Goal: Task Accomplishment & Management: Manage account settings

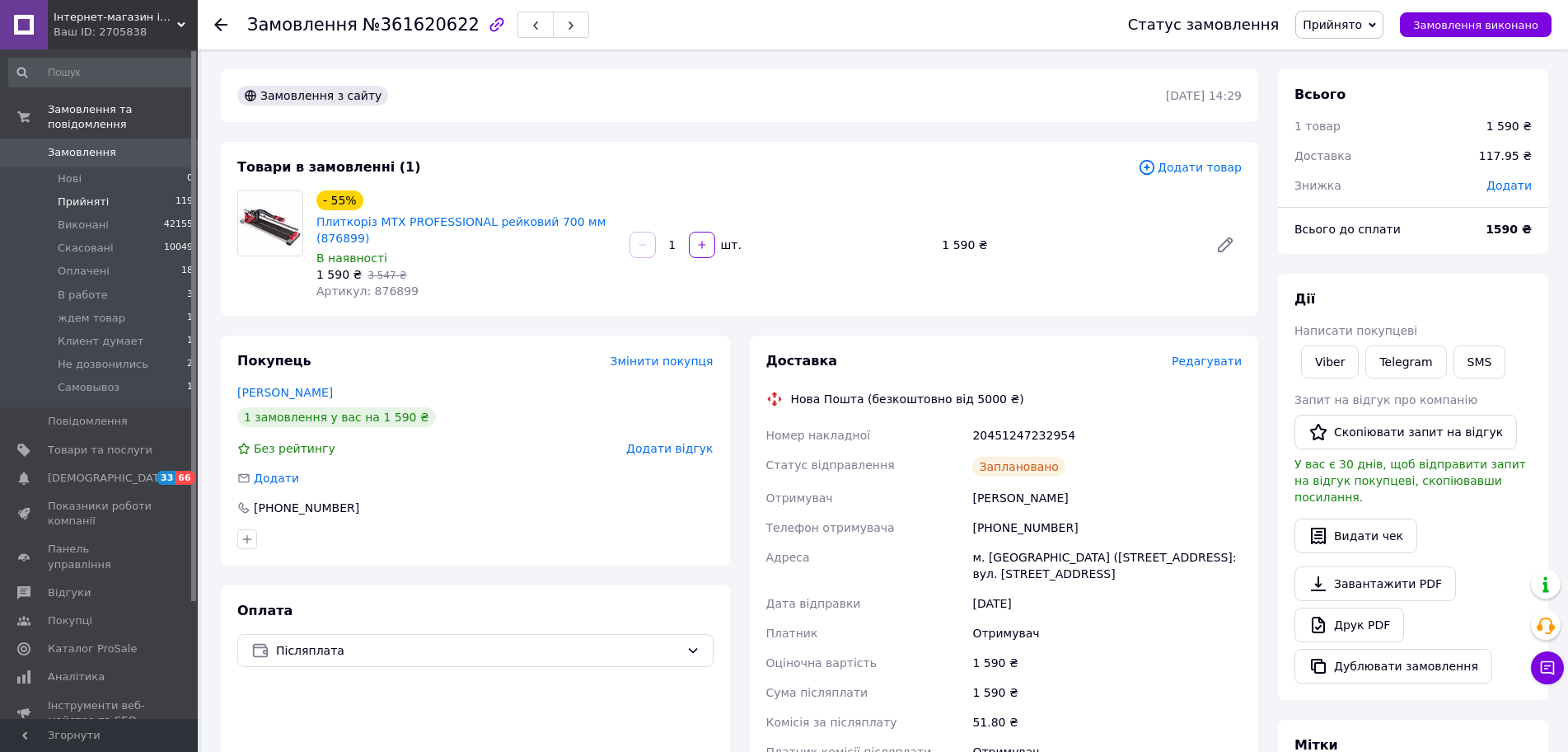
click at [110, 191] on li "Прийняті 119" at bounding box center [101, 202] width 203 height 23
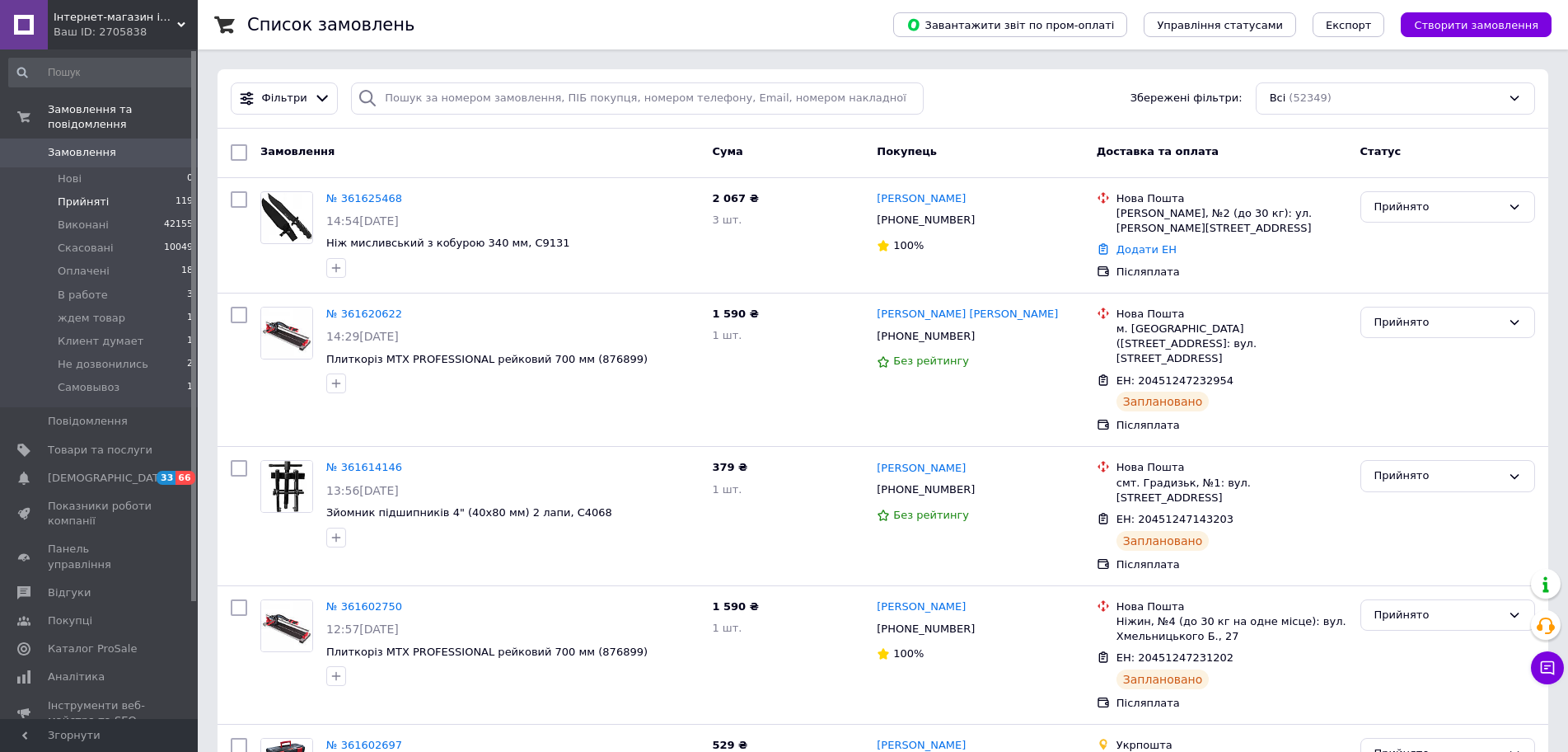
click at [108, 191] on li "Прийняті 119" at bounding box center [101, 202] width 203 height 23
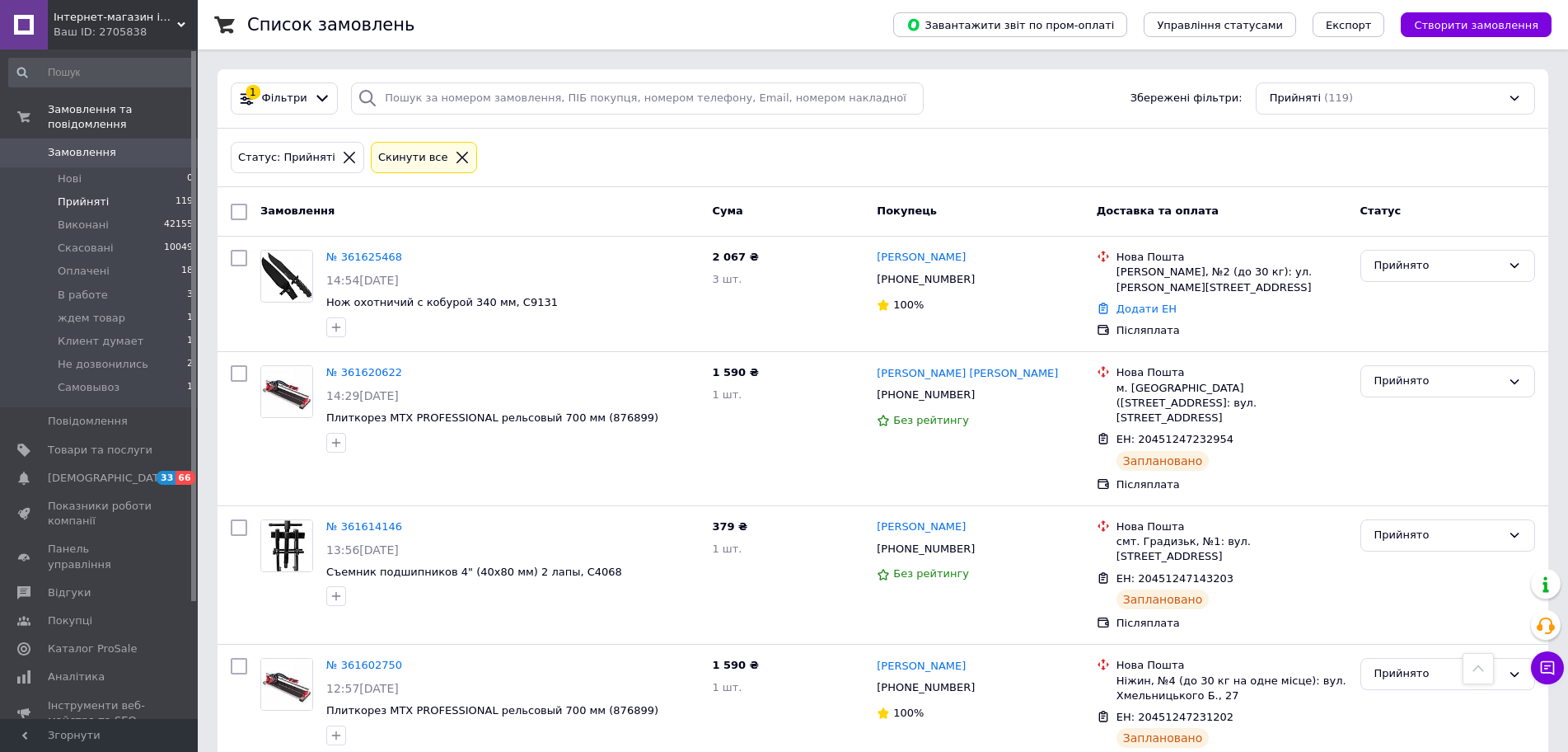
scroll to position [13421, 0]
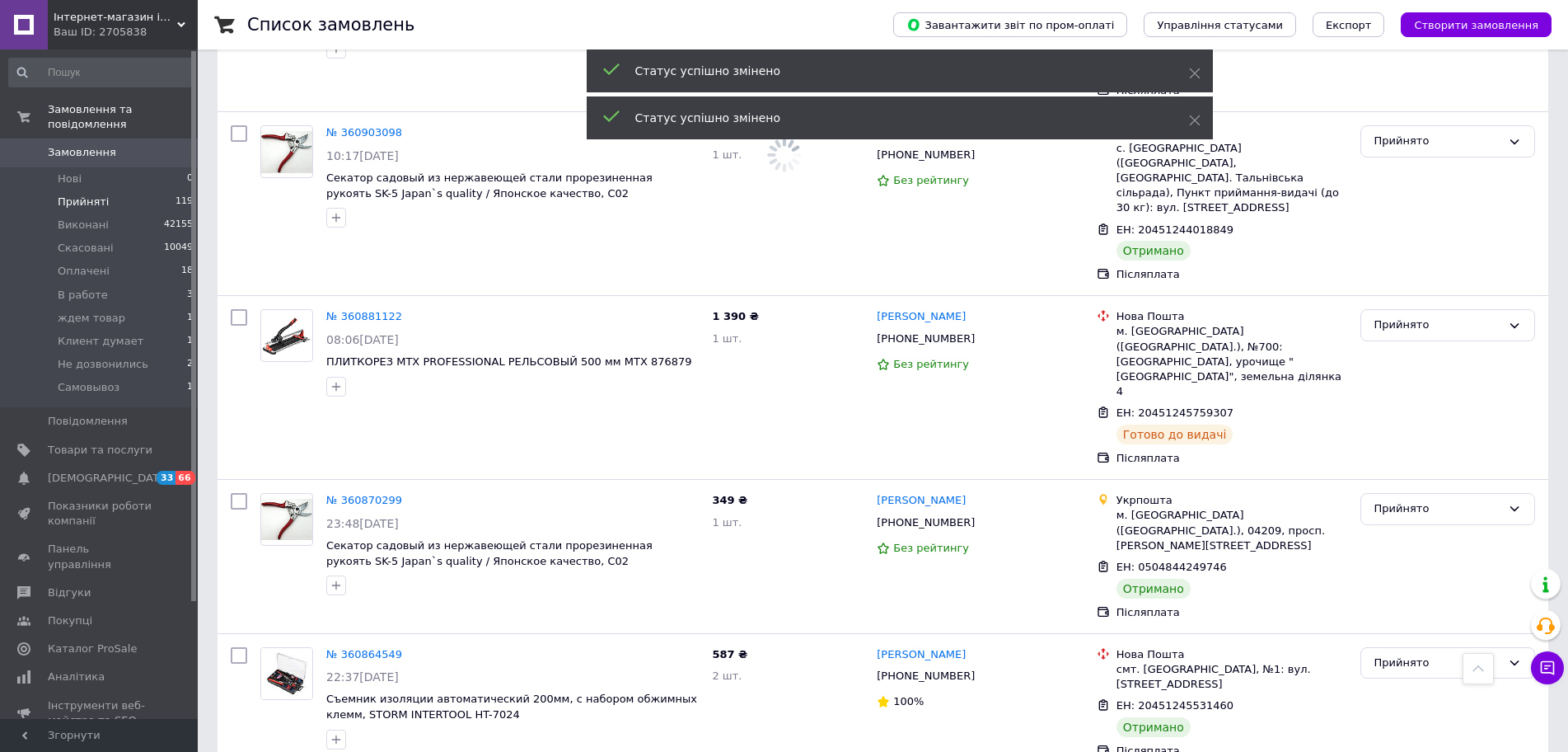
scroll to position [12844, 0]
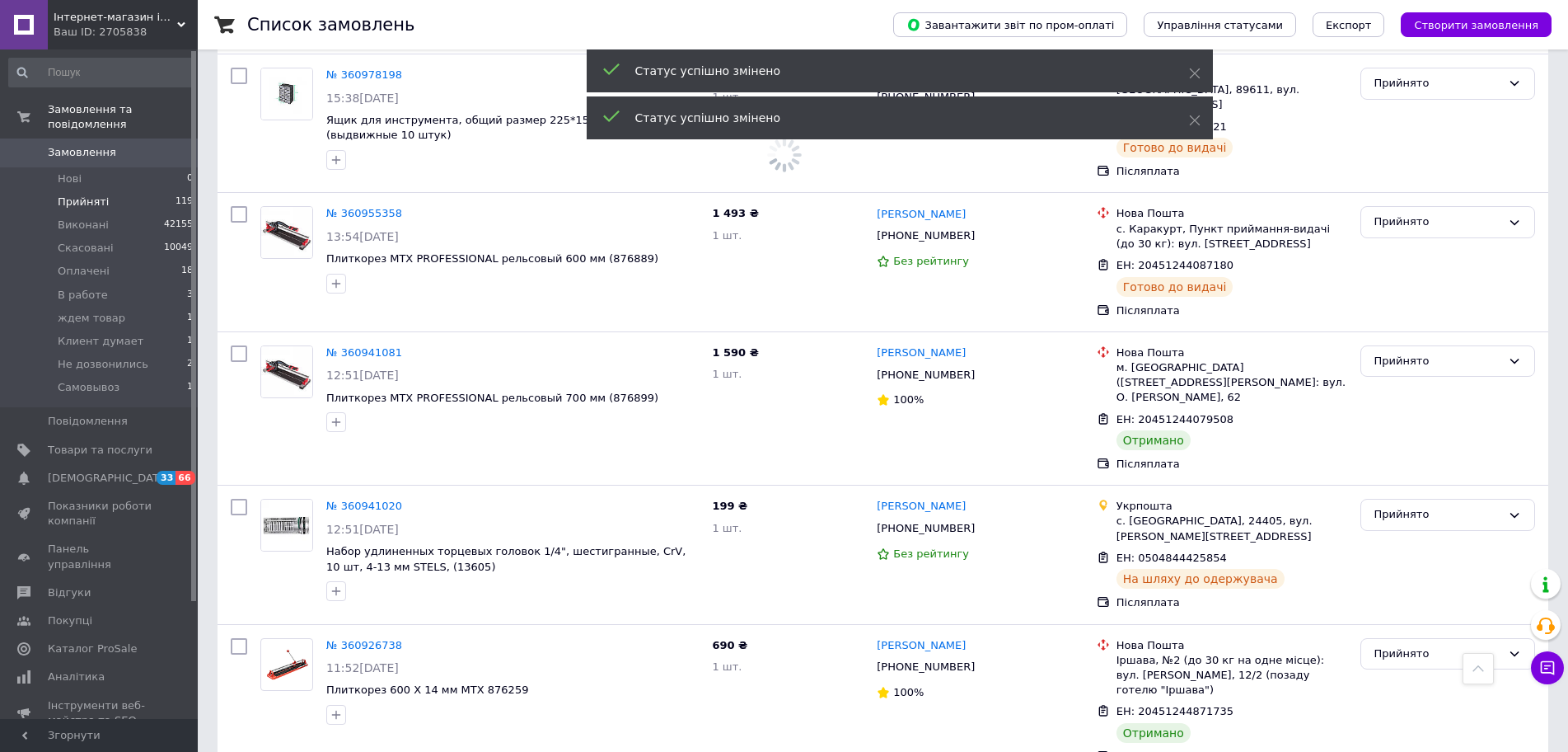
scroll to position [11607, 0]
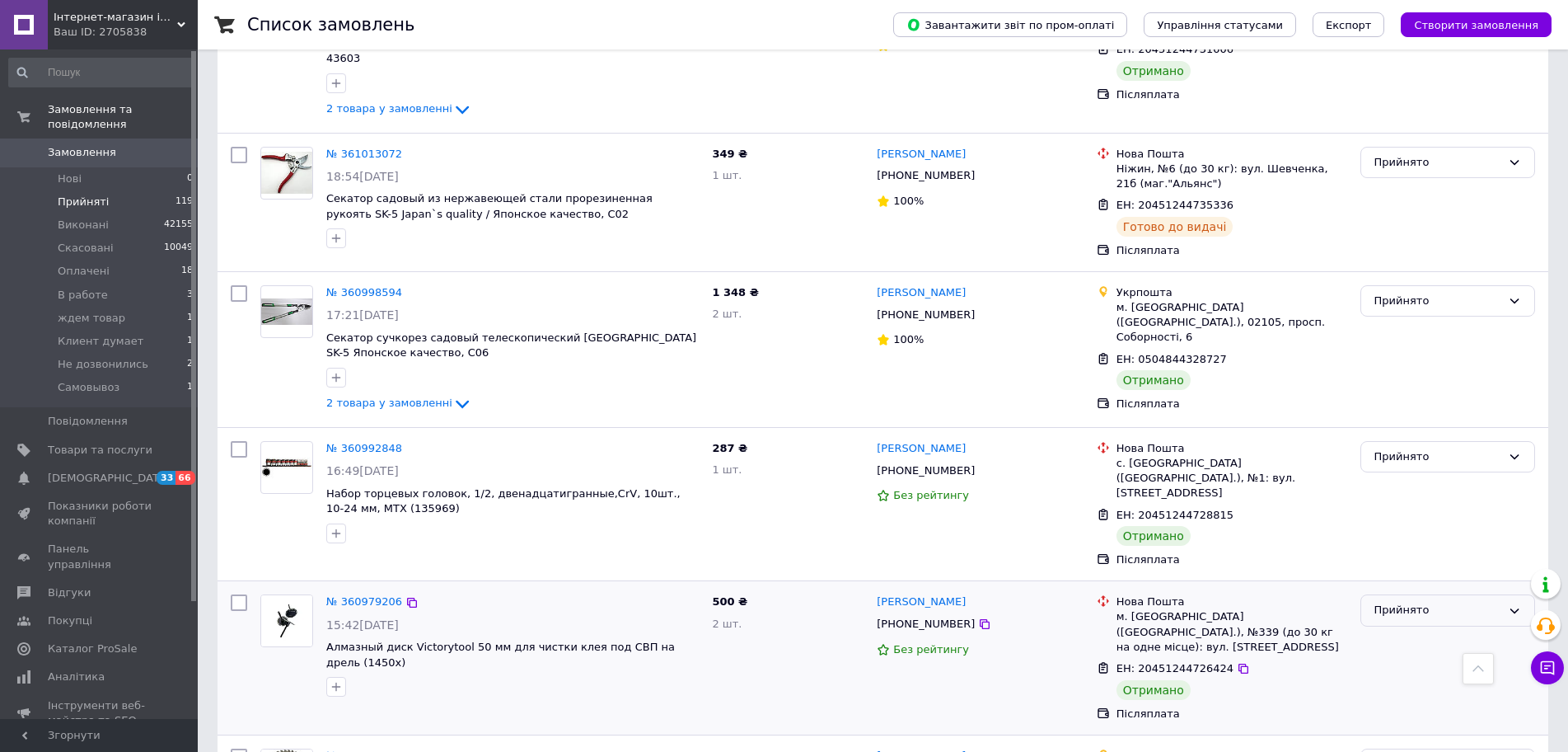
click at [1400, 602] on div "Прийнято" at bounding box center [1438, 611] width 127 height 17
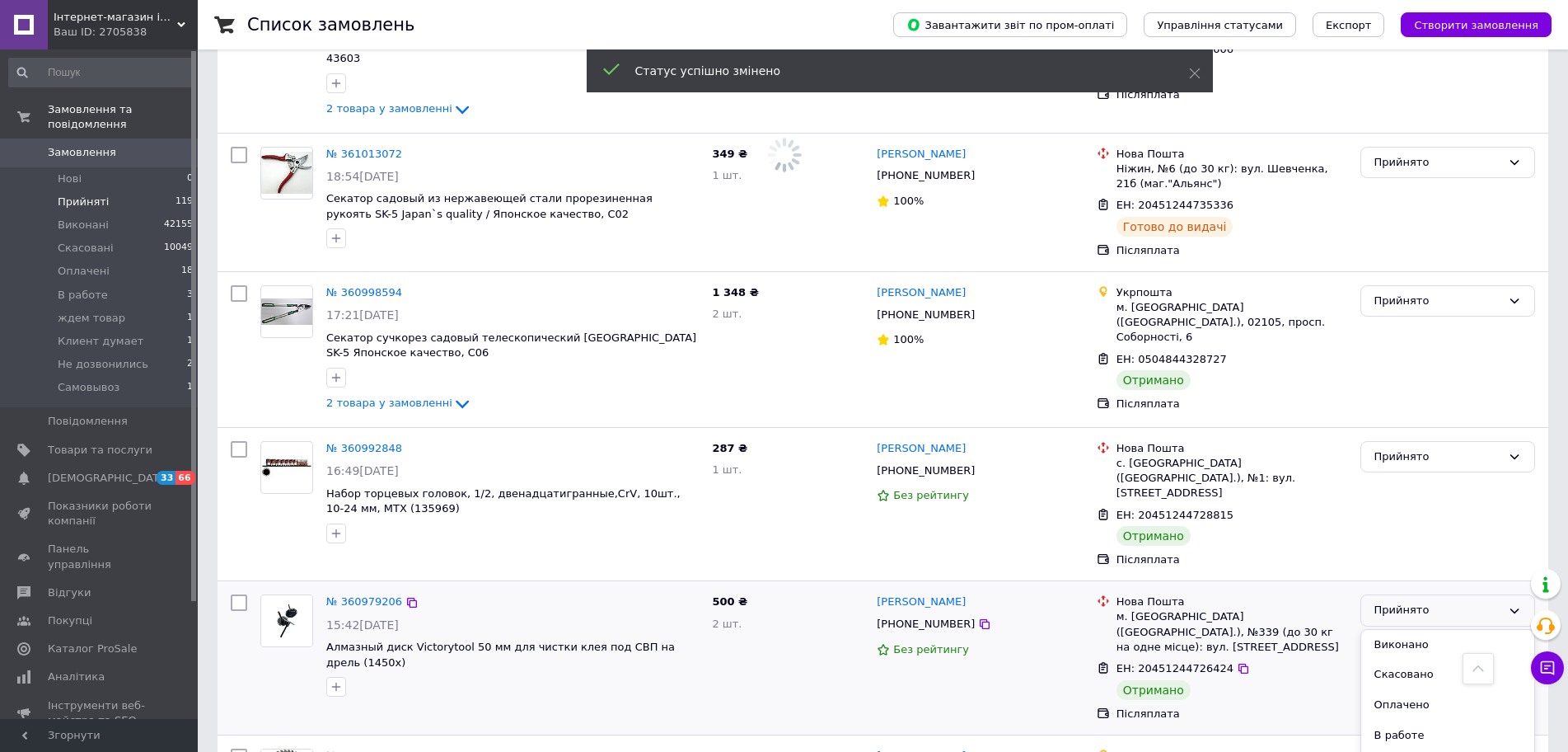
scroll to position [10370, 0]
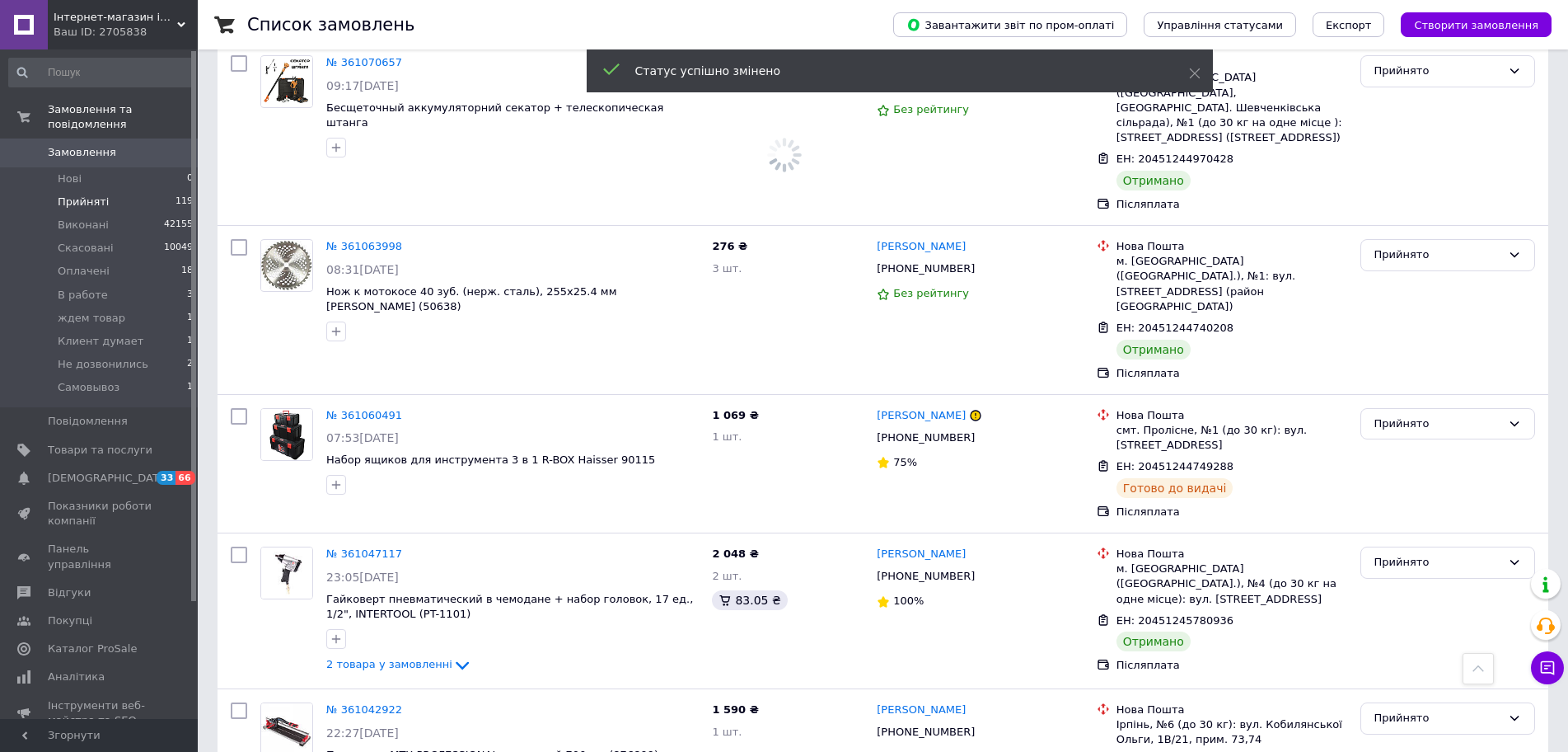
scroll to position [9875, 0]
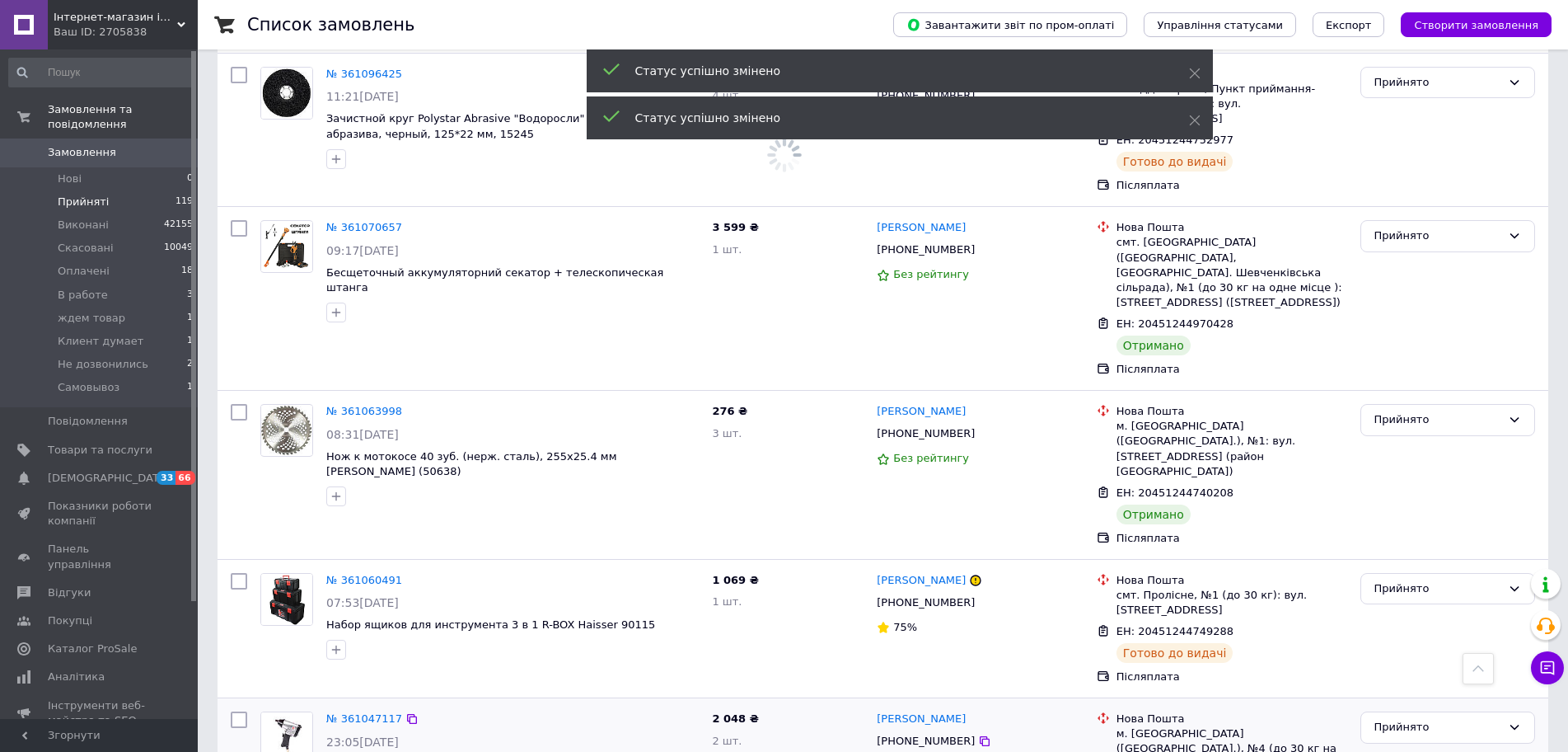
scroll to position [9546, 0]
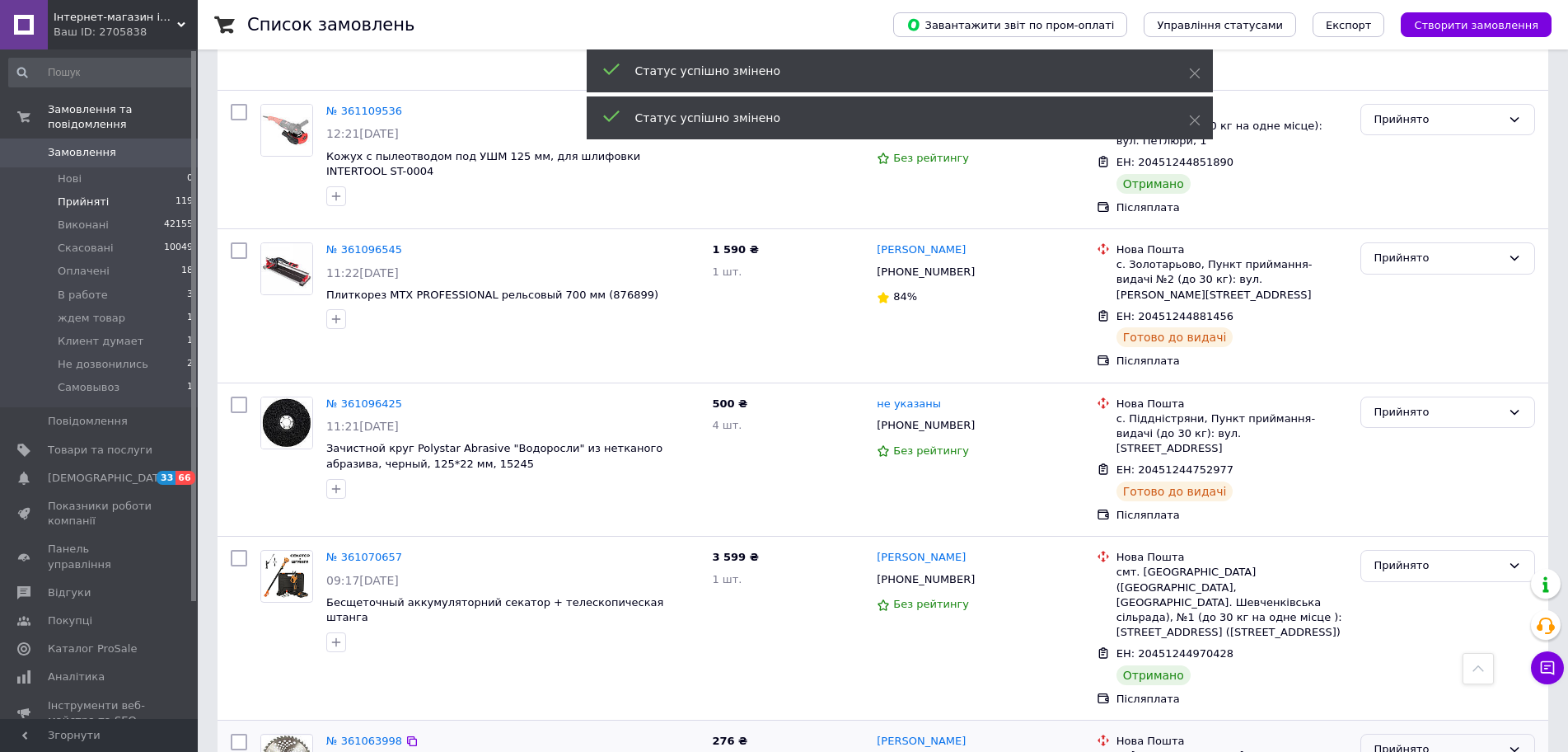
click at [1406, 741] on div "Прийнято" at bounding box center [1438, 749] width 127 height 17
click at [1422, 558] on div "Прийнято" at bounding box center [1438, 566] width 127 height 17
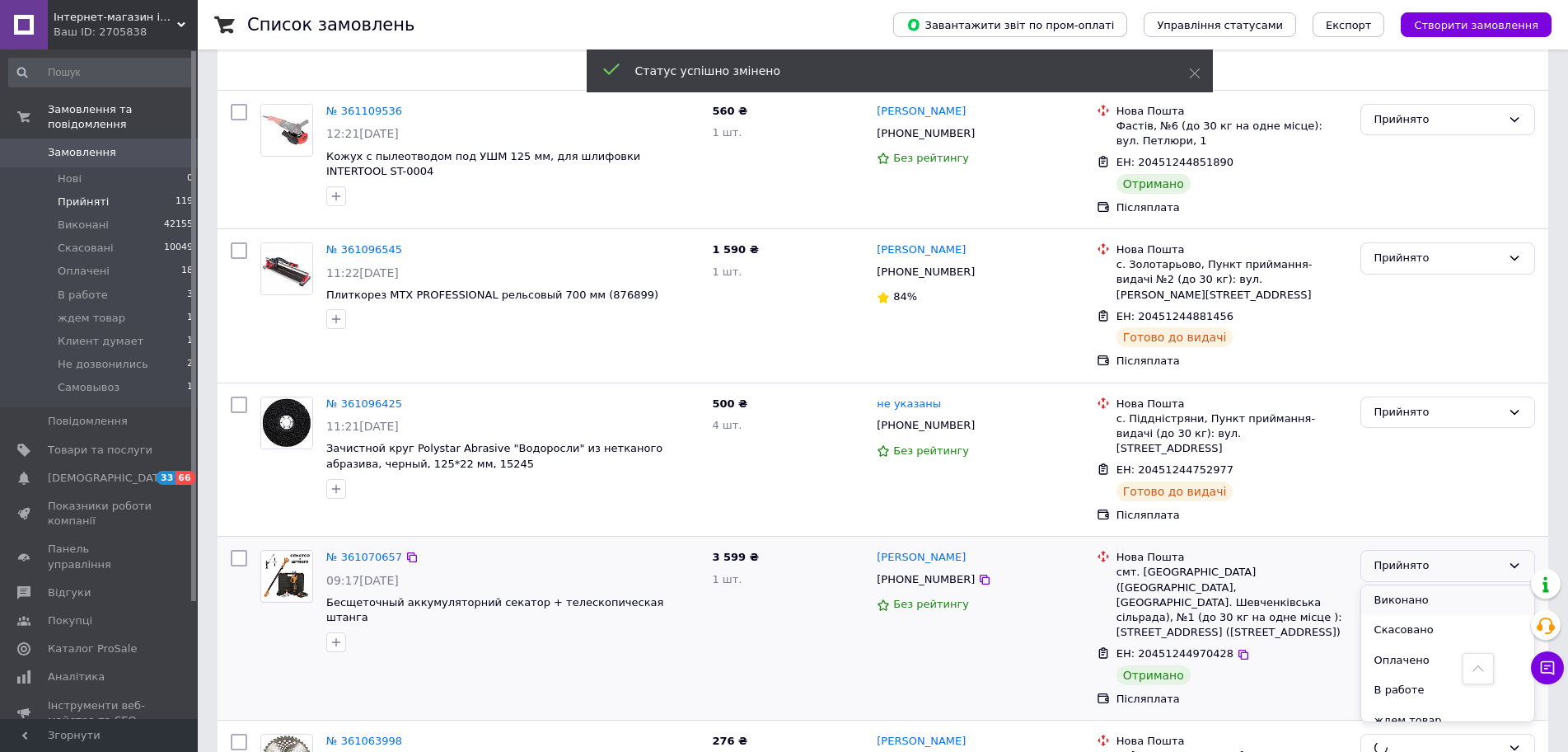
scroll to position [9051, 0]
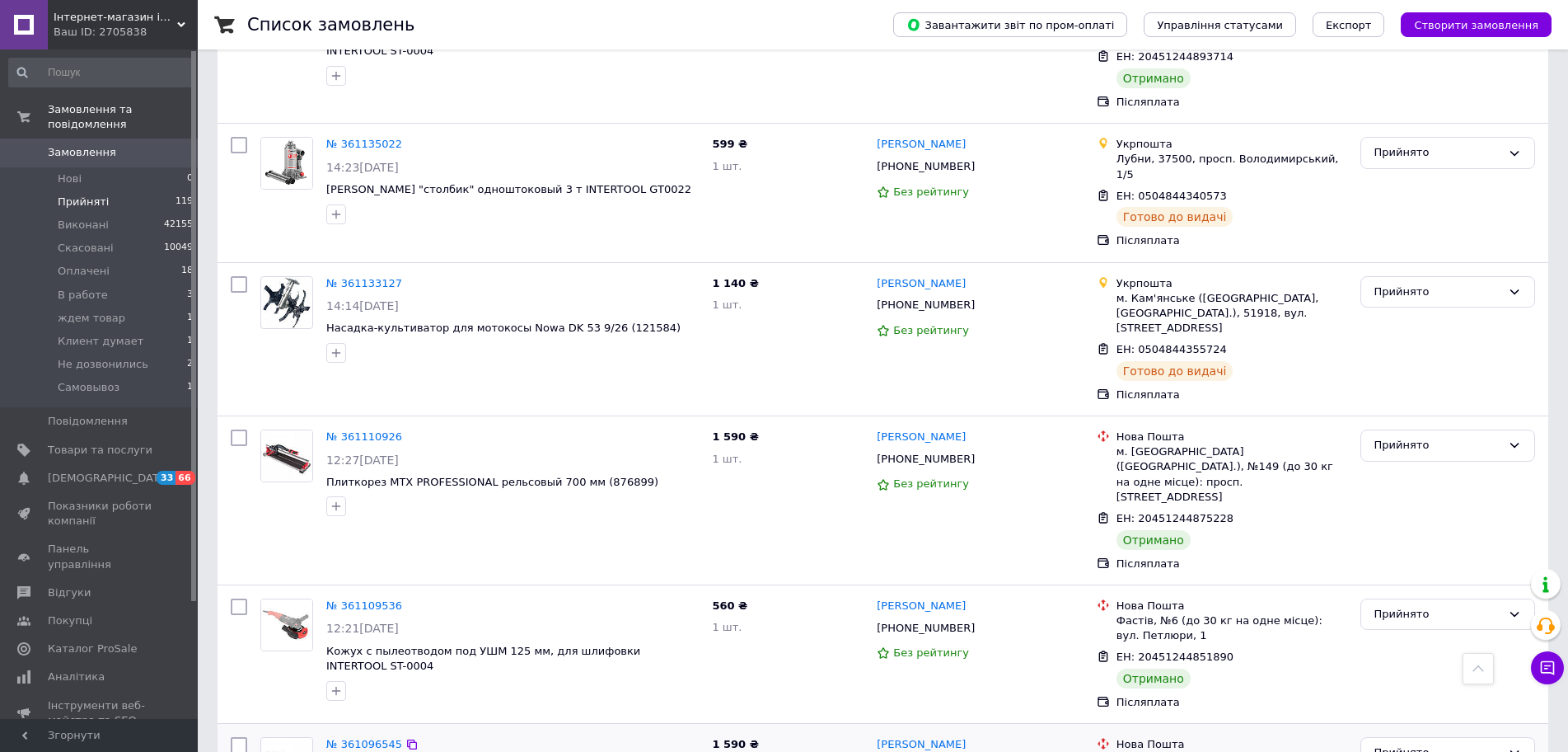
click at [1435, 592] on div "Прийнято" at bounding box center [1448, 654] width 188 height 125
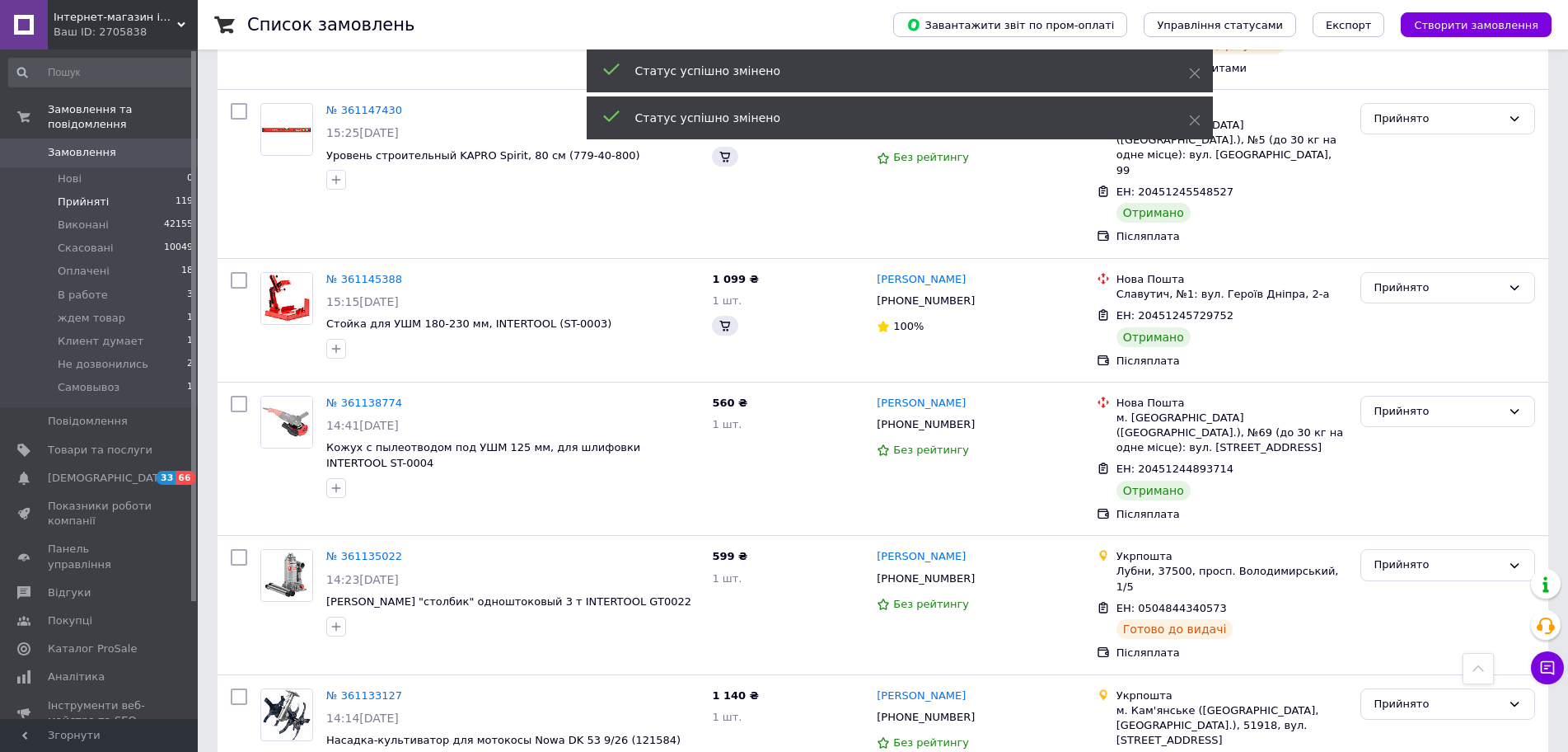
scroll to position [8556, 0]
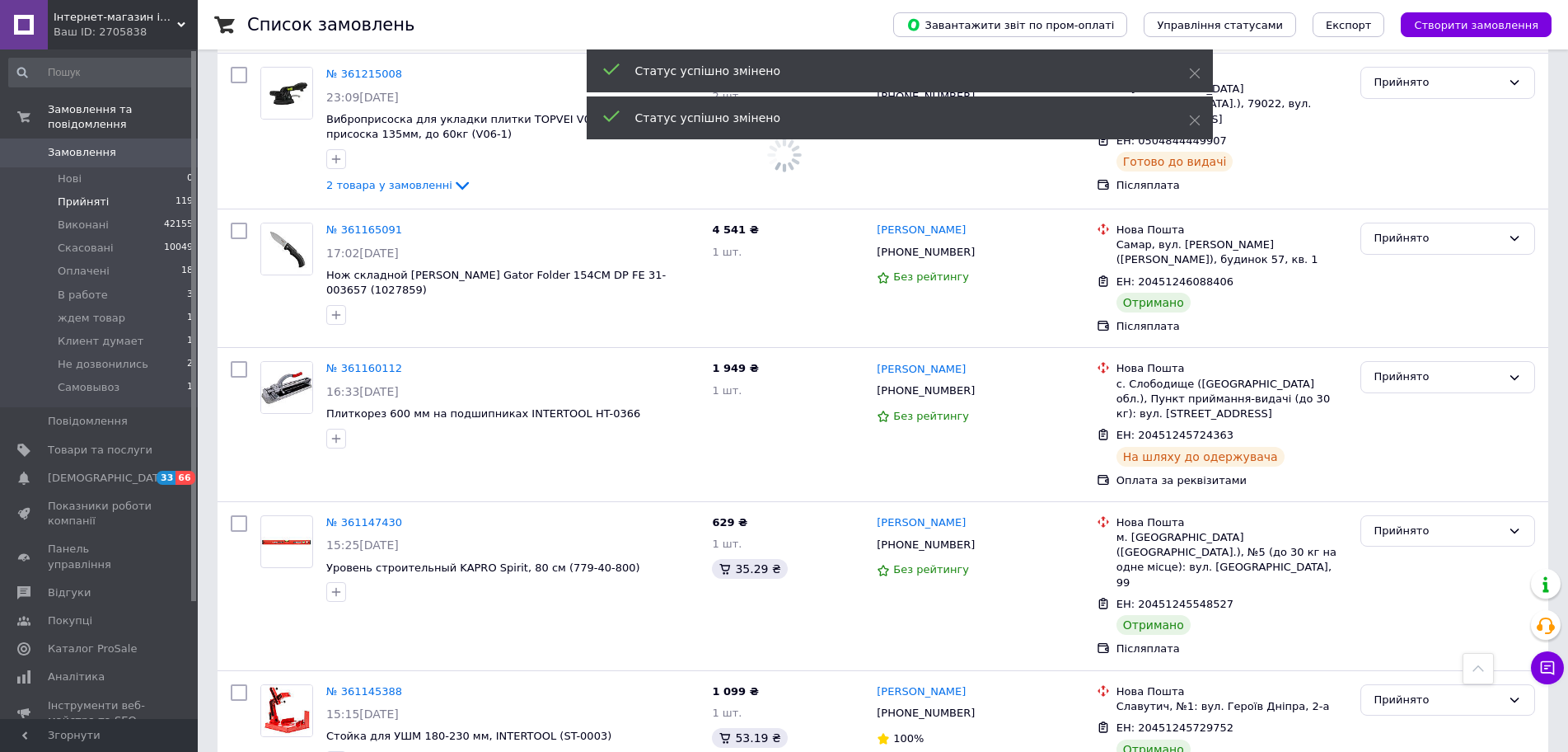
scroll to position [7979, 0]
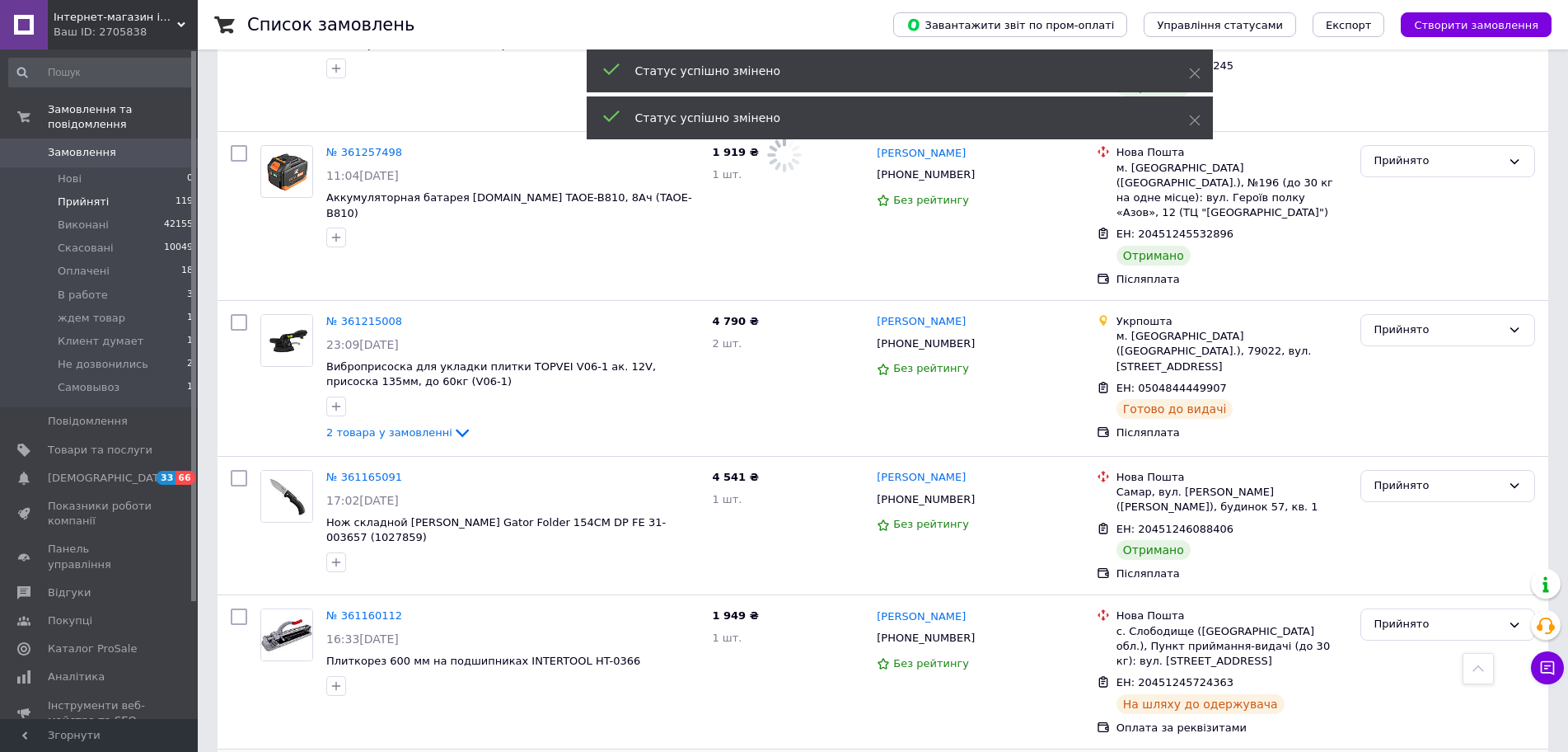
click at [1425, 602] on div "Прийнято" at bounding box center [1448, 672] width 188 height 140
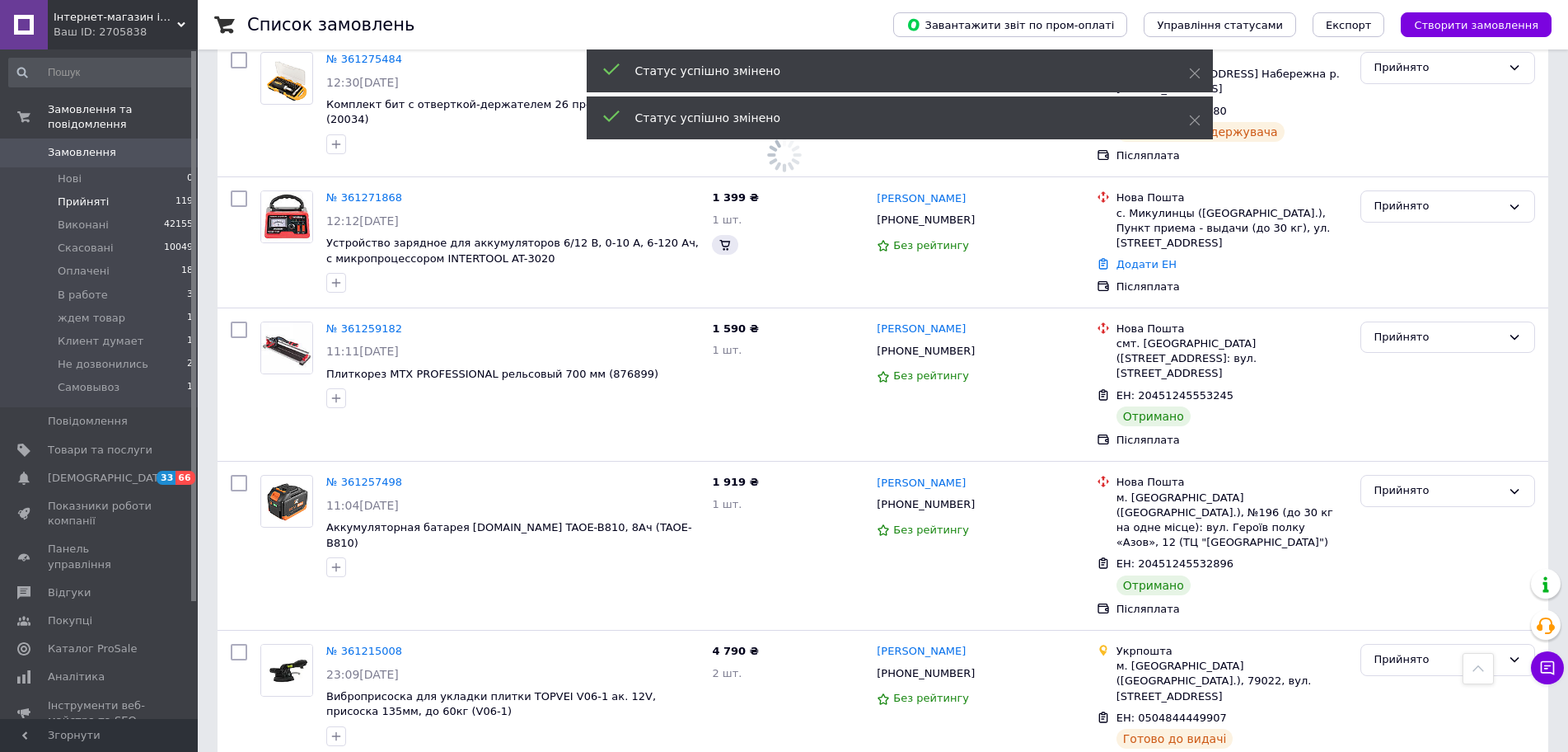
scroll to position [7401, 0]
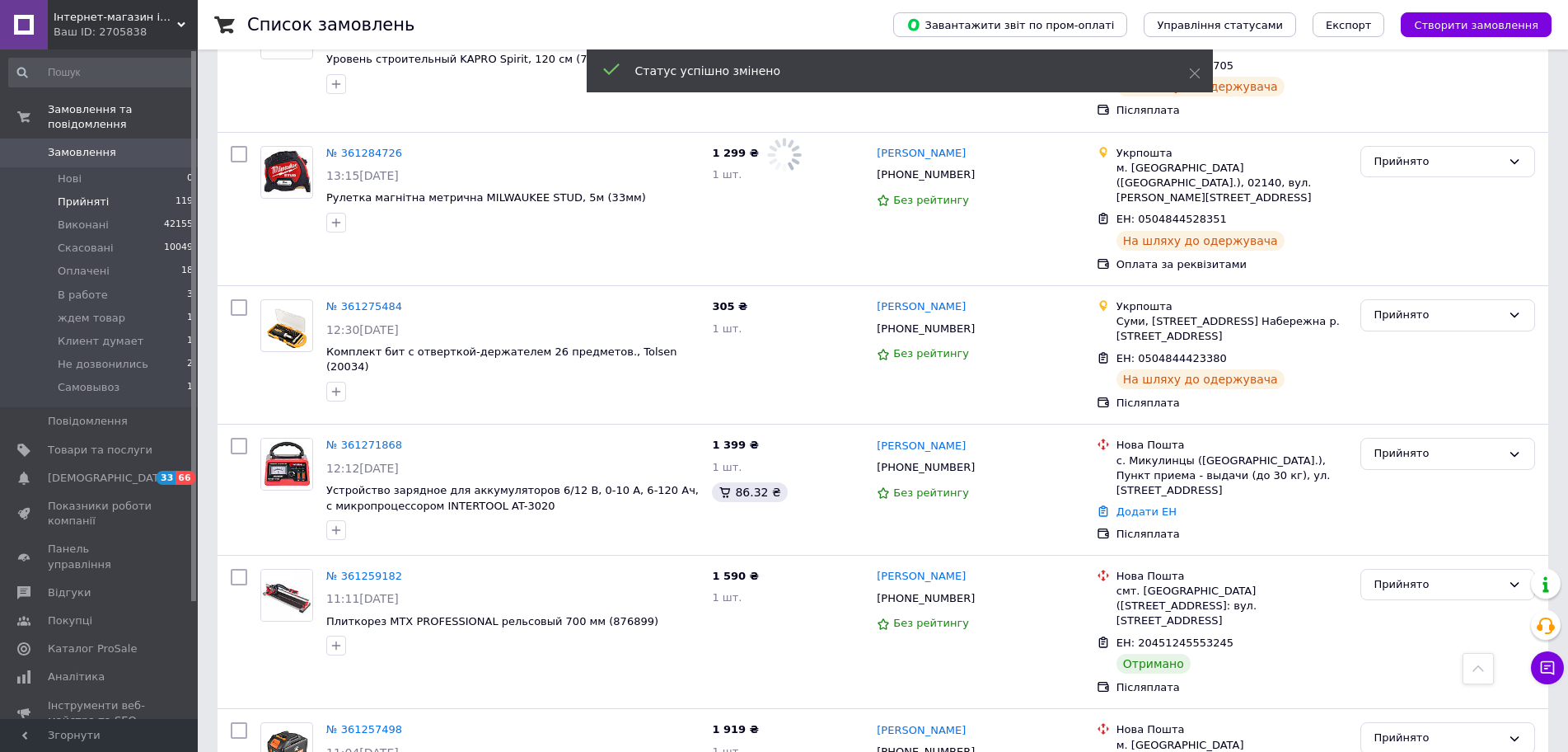
click at [1435, 730] on div "Прийнято" at bounding box center [1438, 738] width 127 height 17
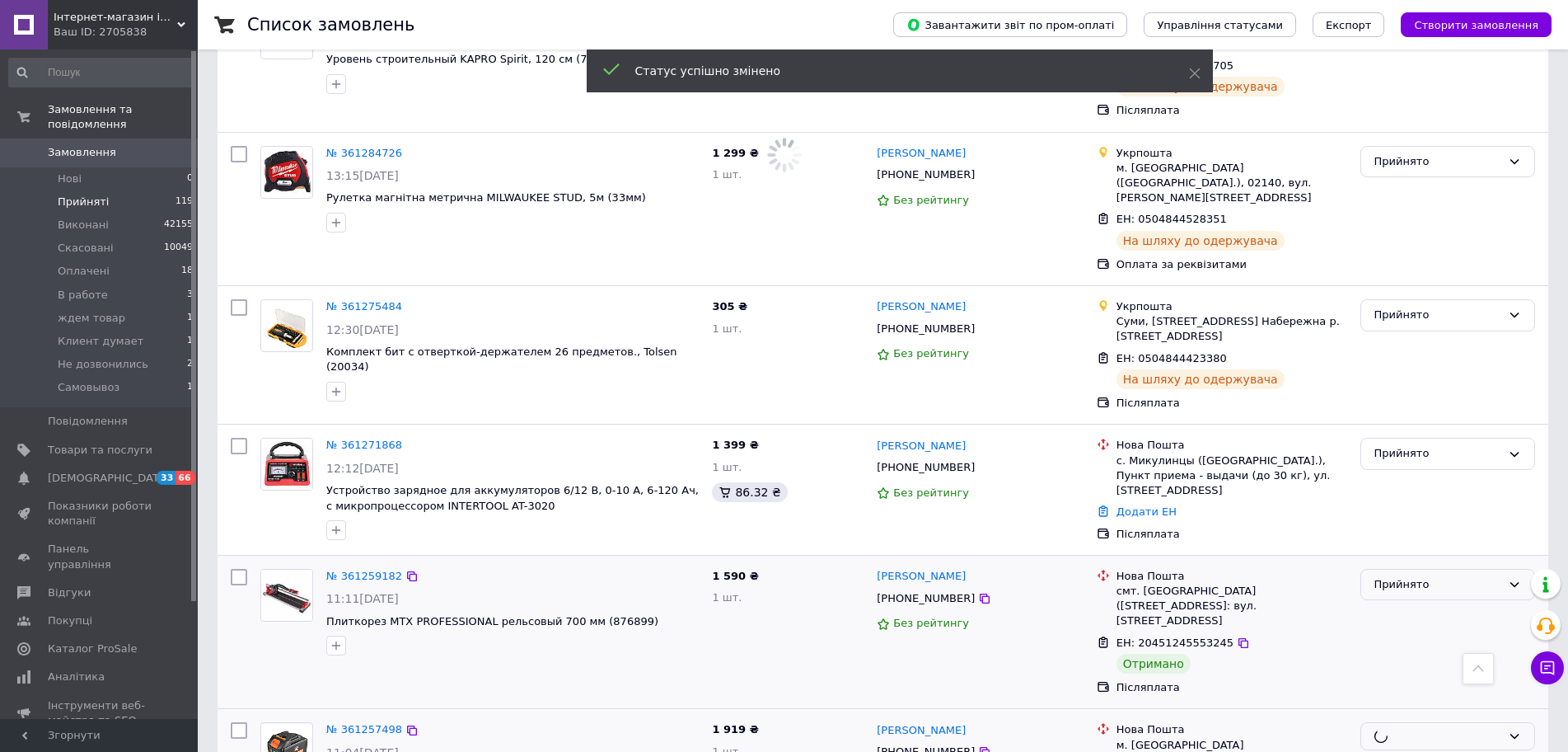
scroll to position [7072, 0]
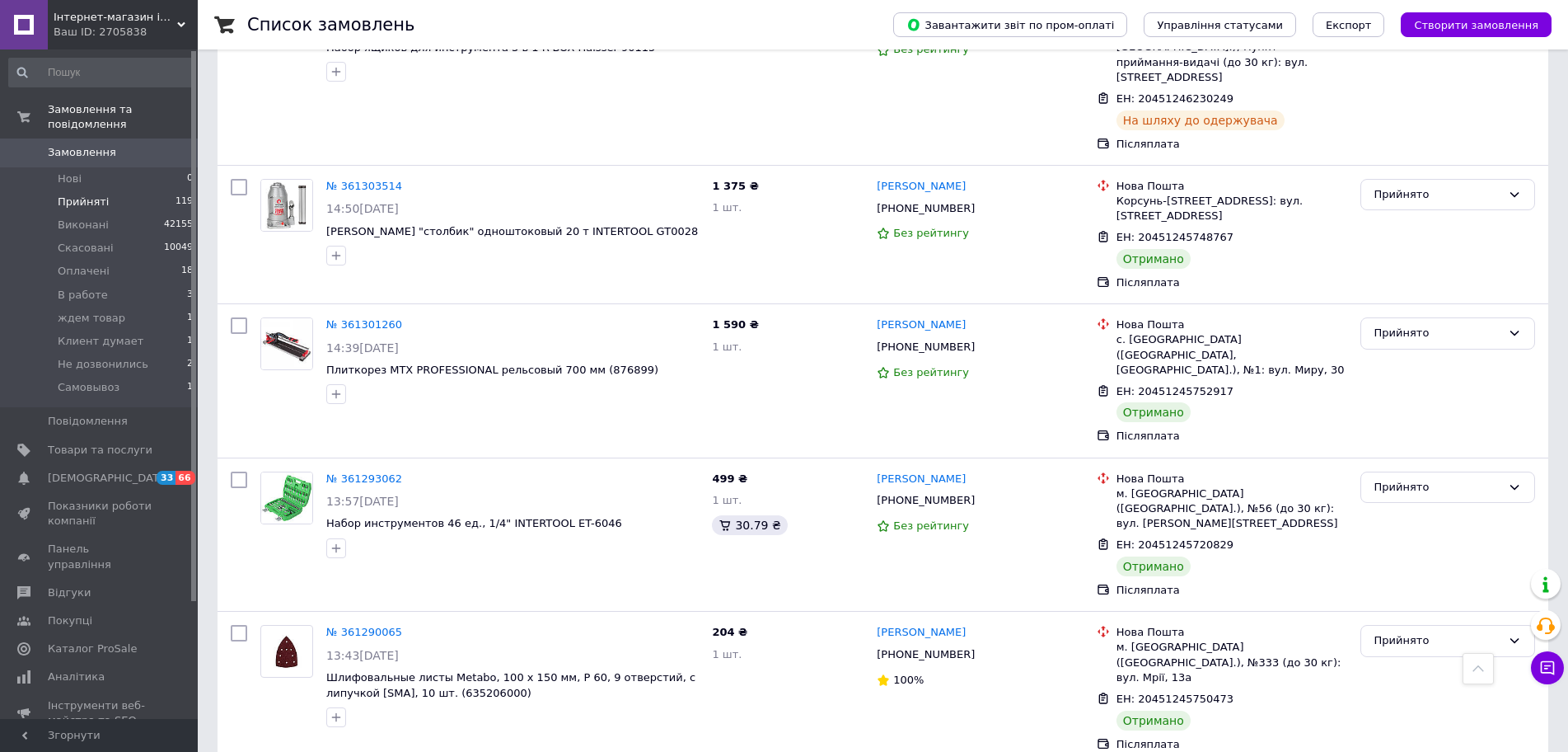
scroll to position [6741, 0]
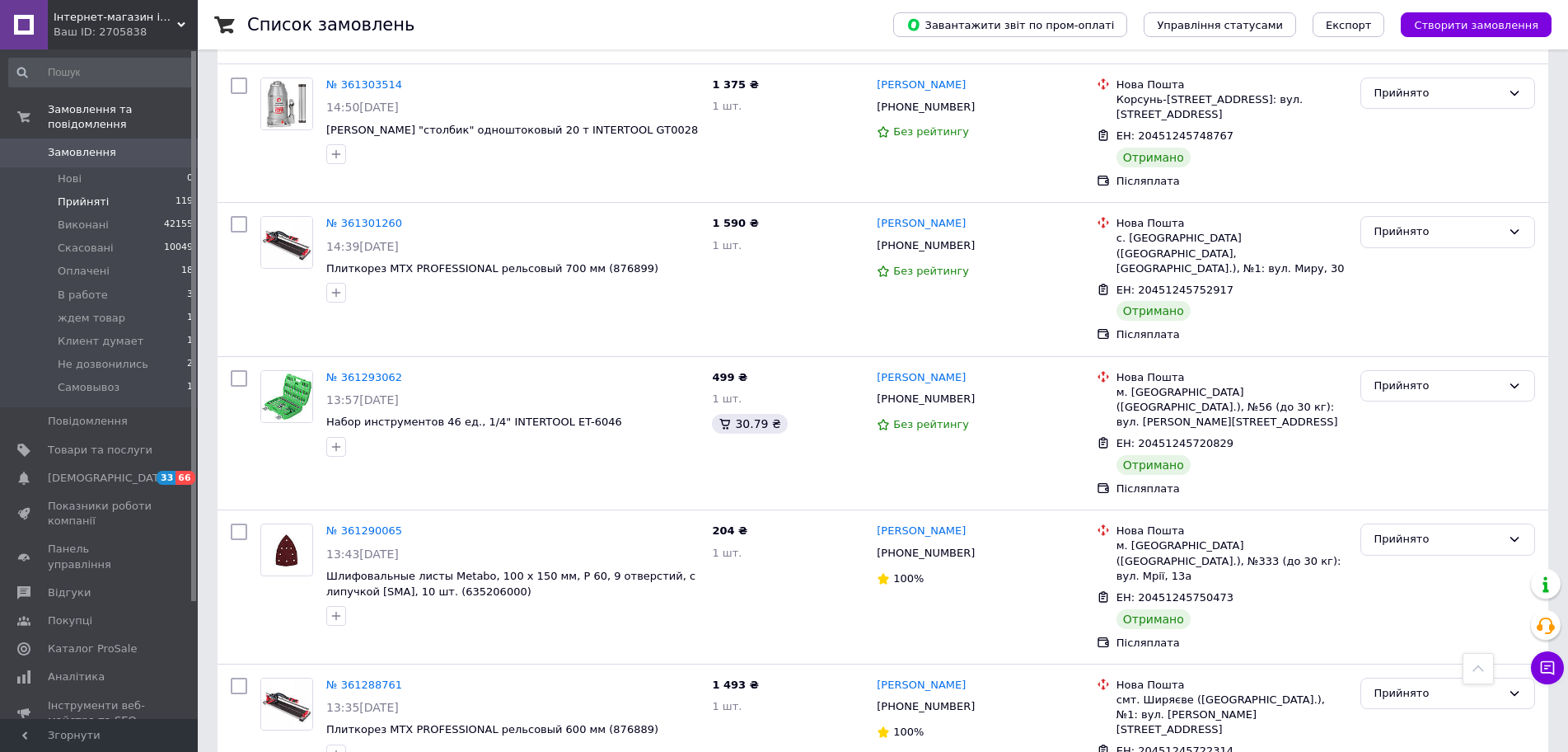
scroll to position [6428, 0]
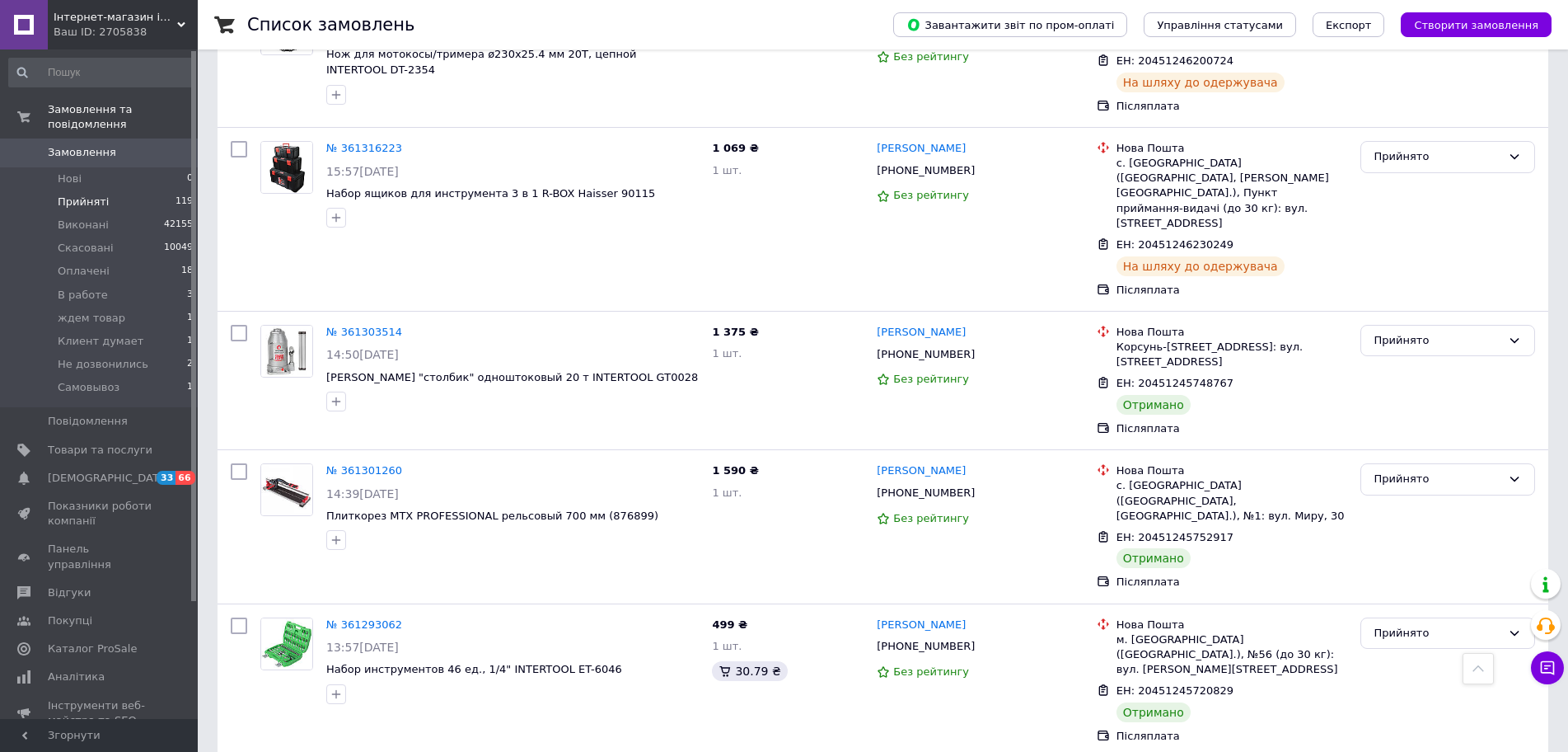
click at [1398, 625] on div "Прийнято" at bounding box center [1438, 634] width 127 height 17
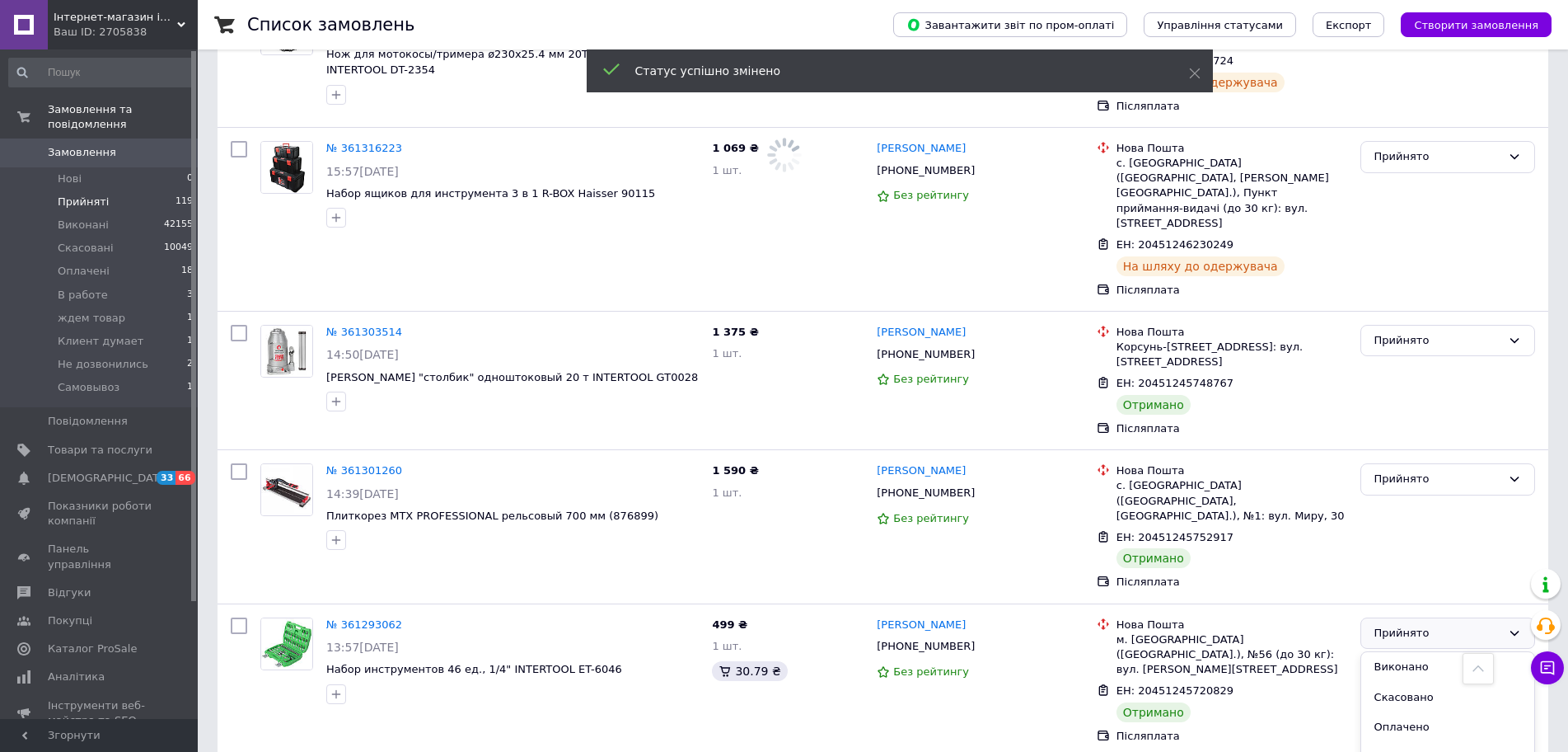
click at [1382, 652] on li "Виконано" at bounding box center [1447, 667] width 173 height 31
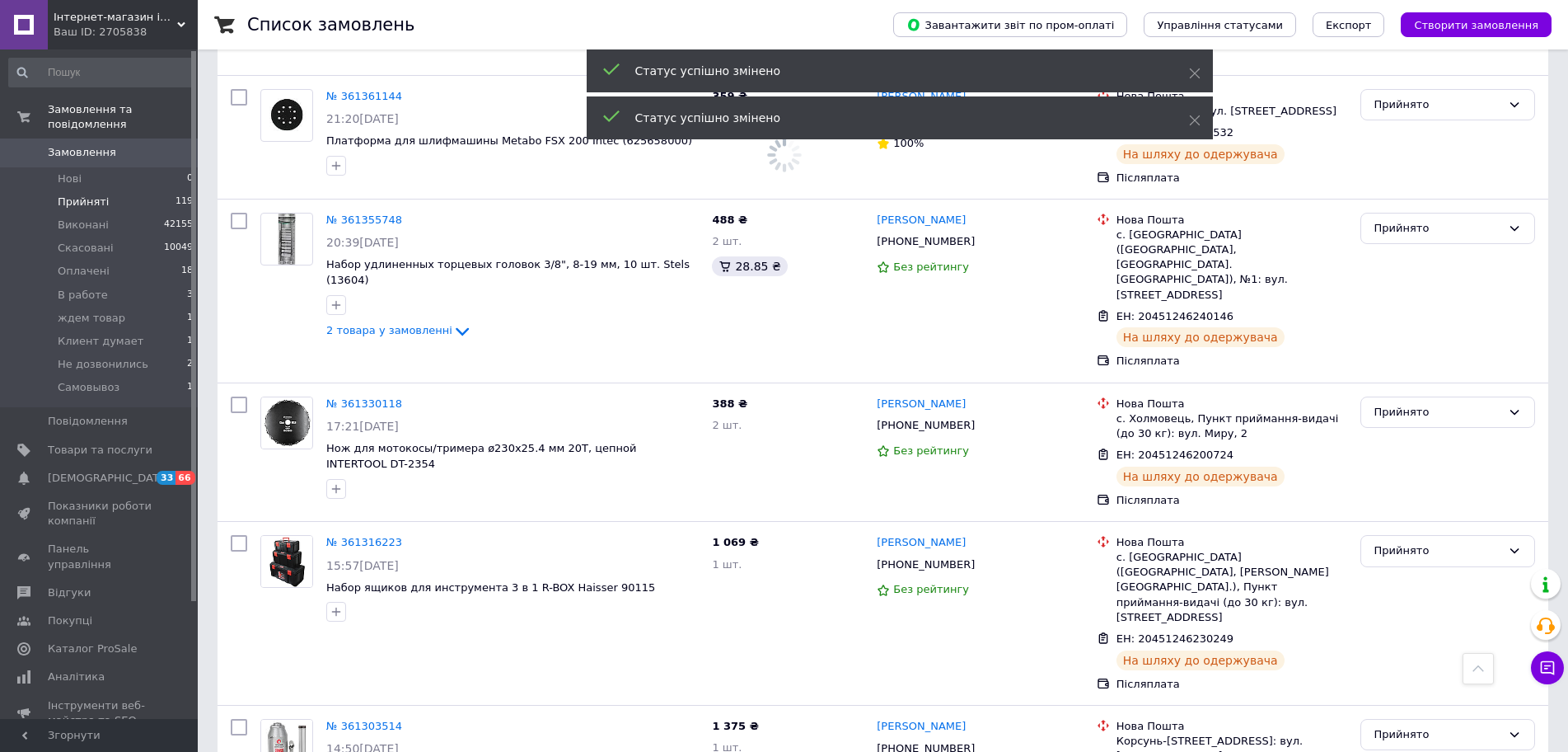
scroll to position [5918, 0]
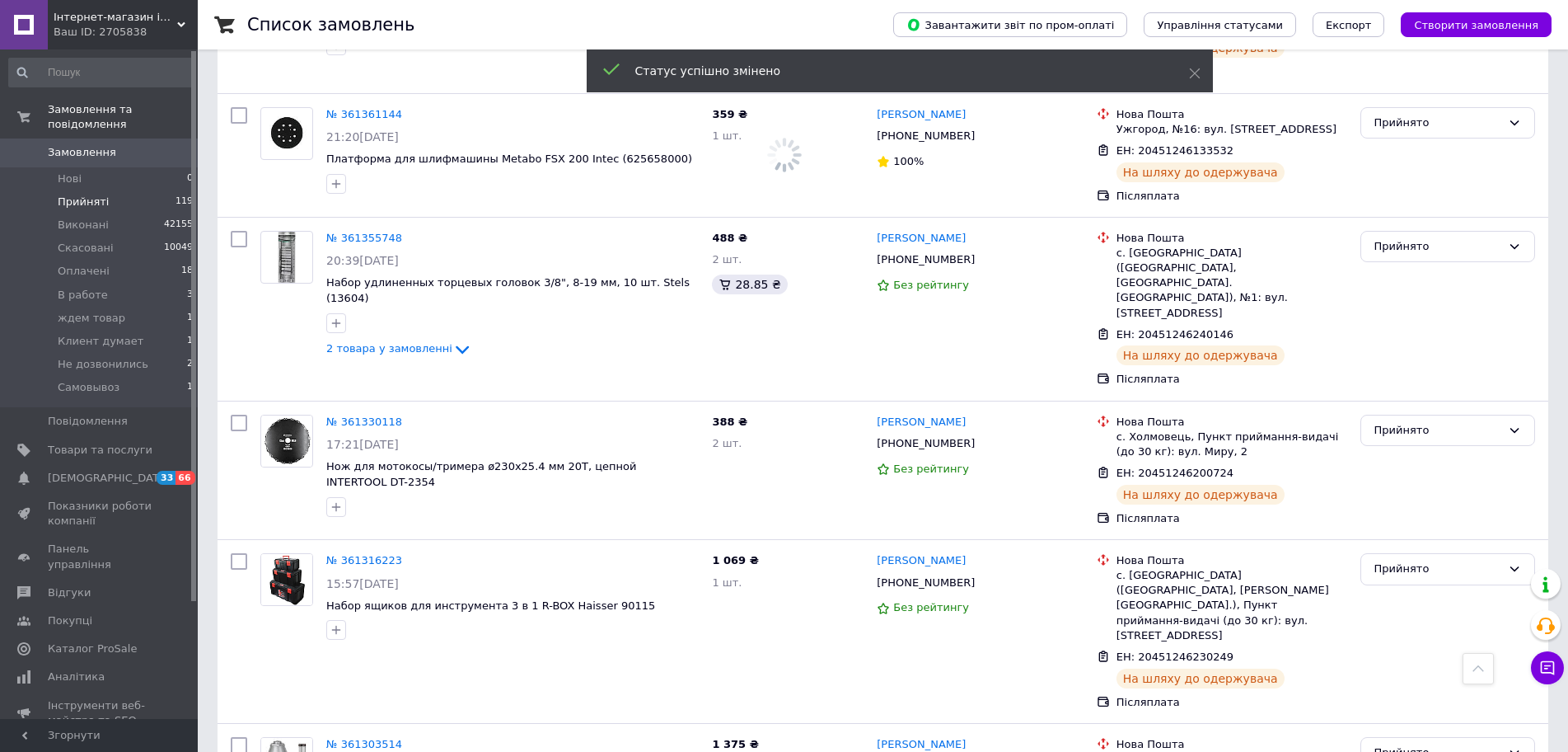
click at [1407, 744] on div "Прийнято" at bounding box center [1438, 753] width 127 height 17
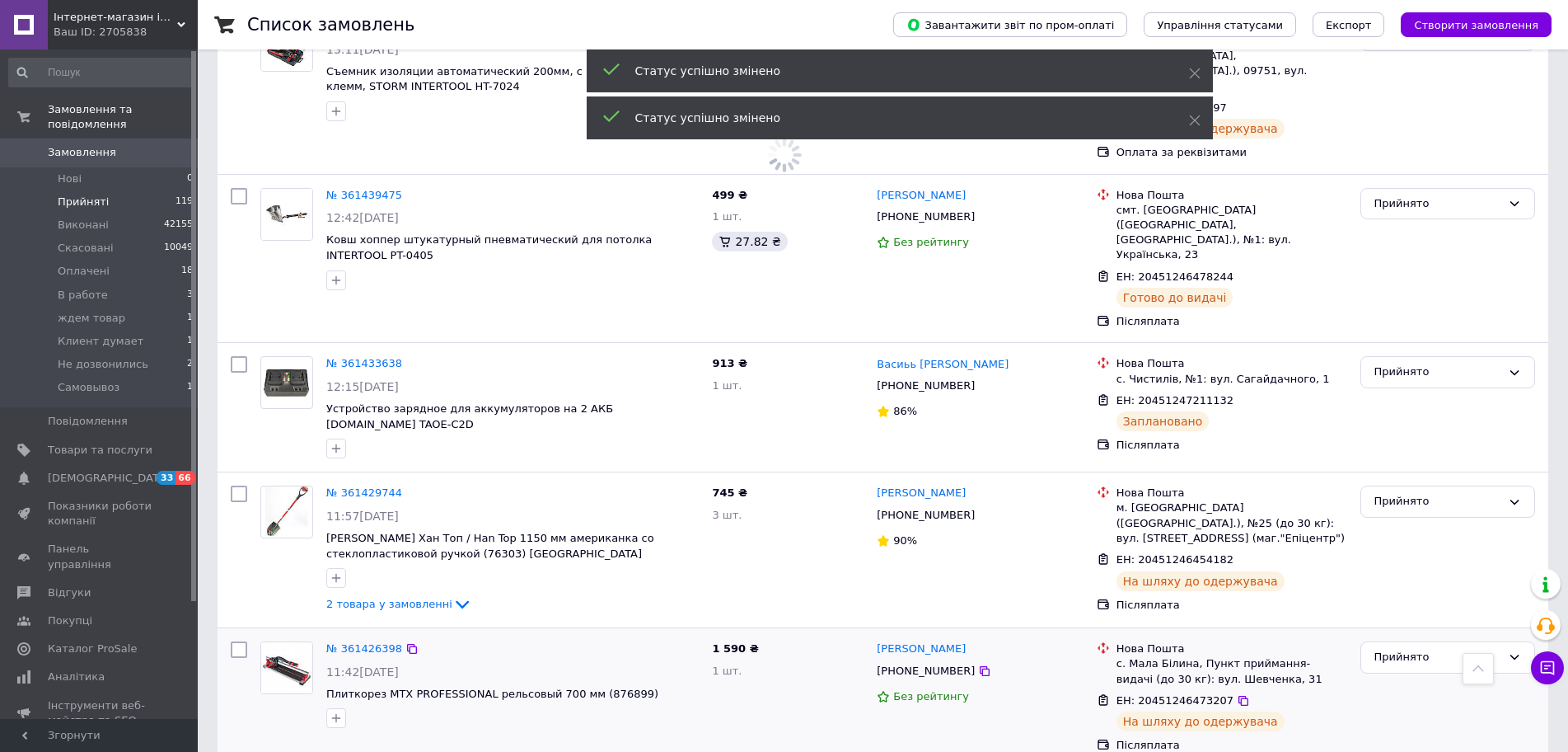
scroll to position [4268, 0]
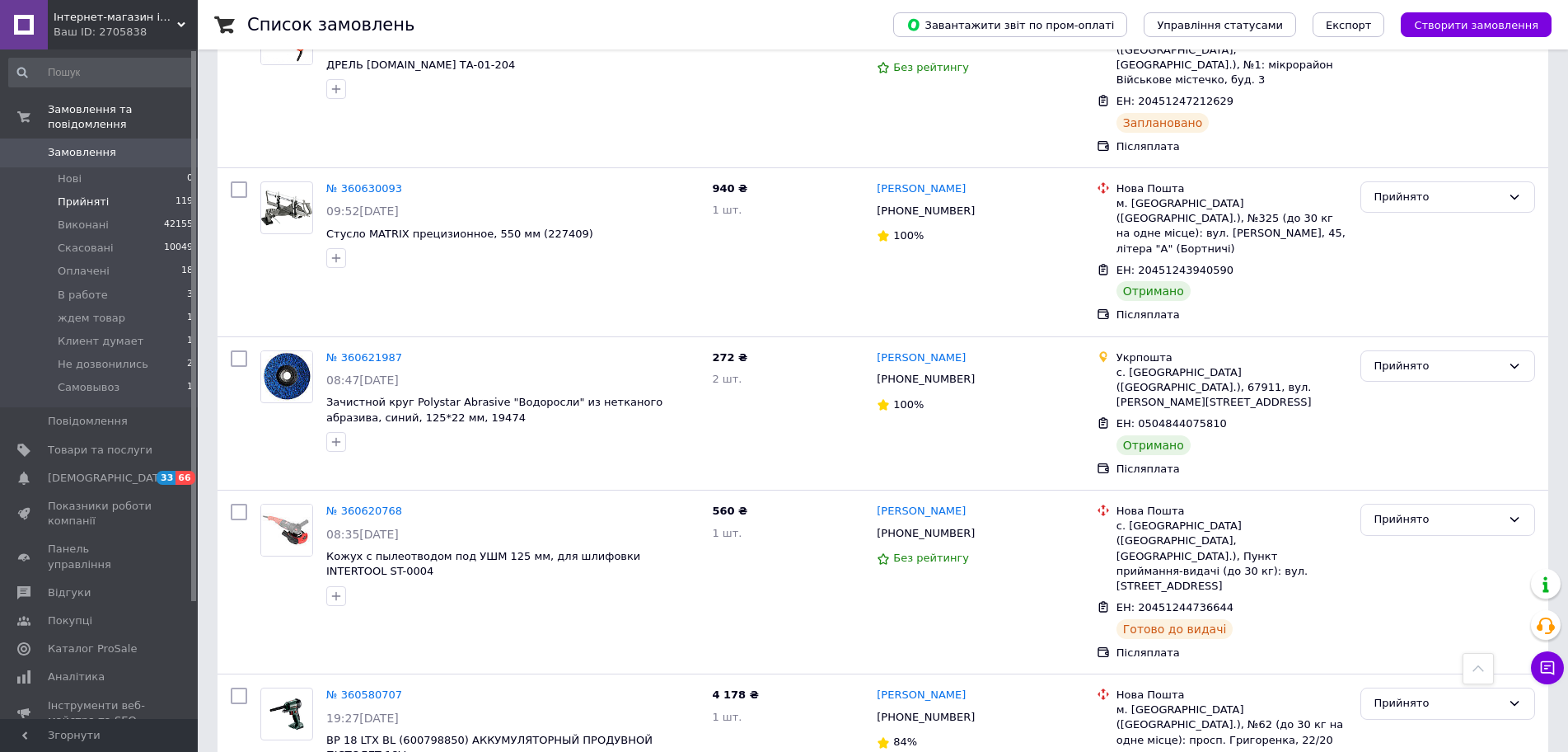
scroll to position [11079, 0]
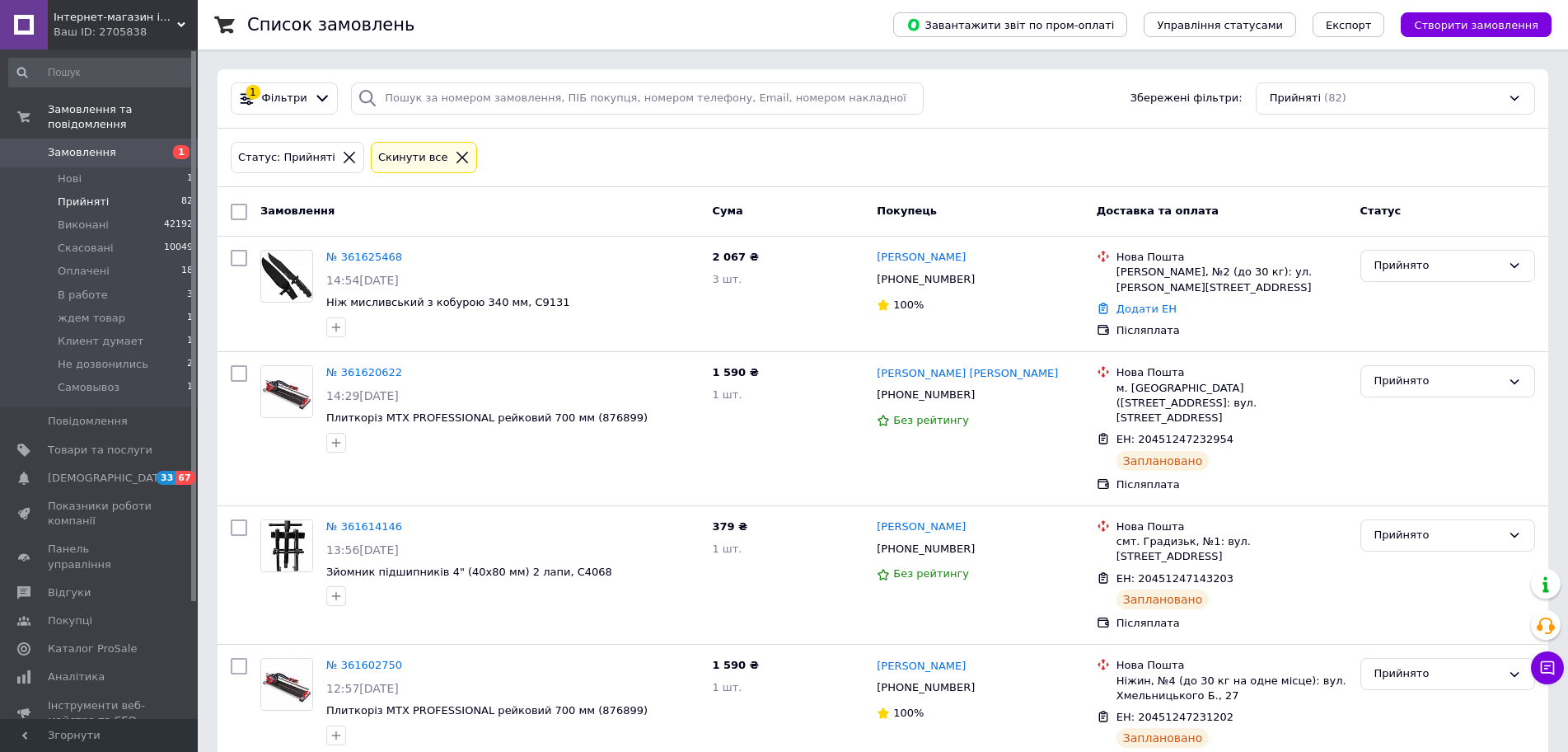
scroll to position [10937, 0]
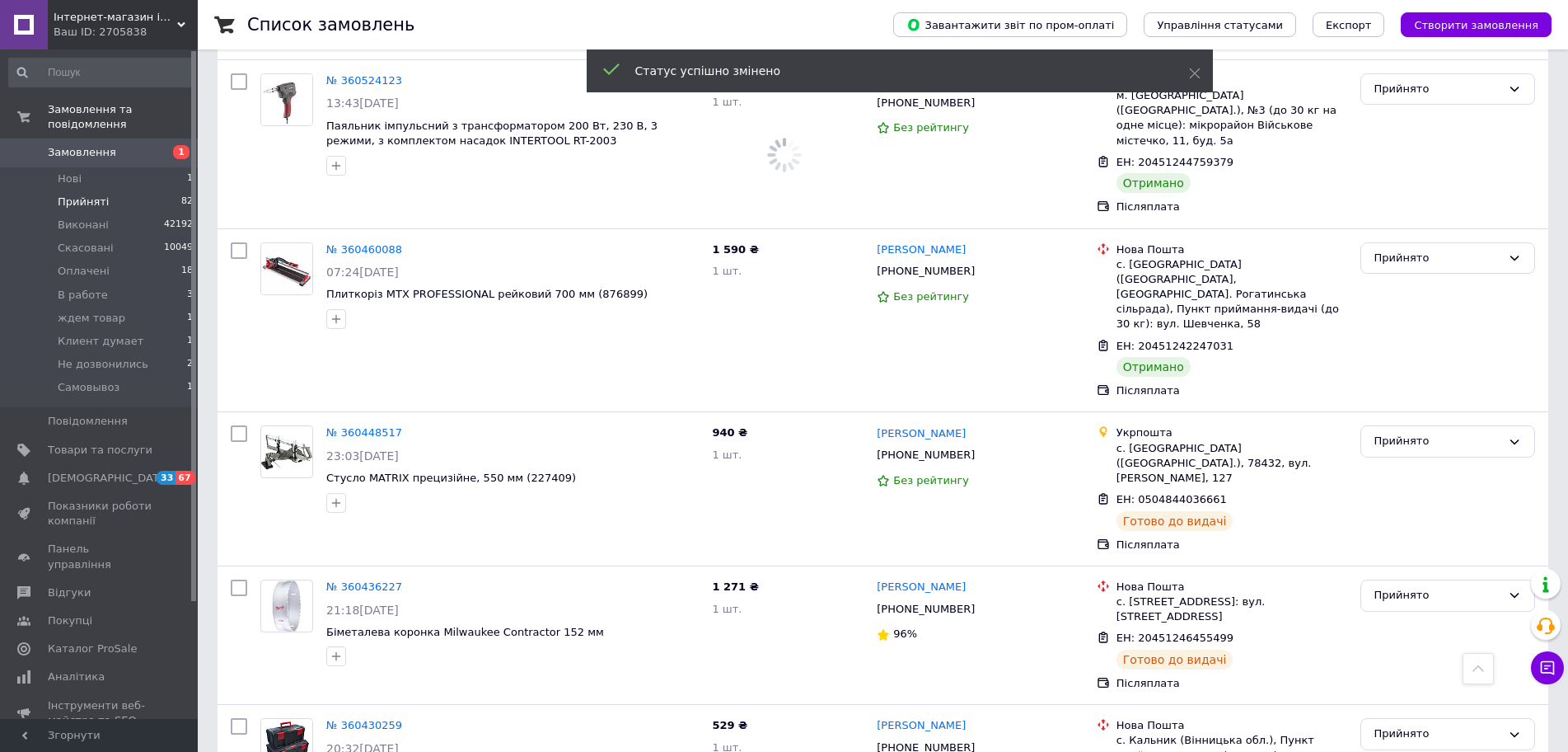
drag, startPoint x: 1411, startPoint y: 332, endPoint x: 1414, endPoint y: 148, distance: 184.0
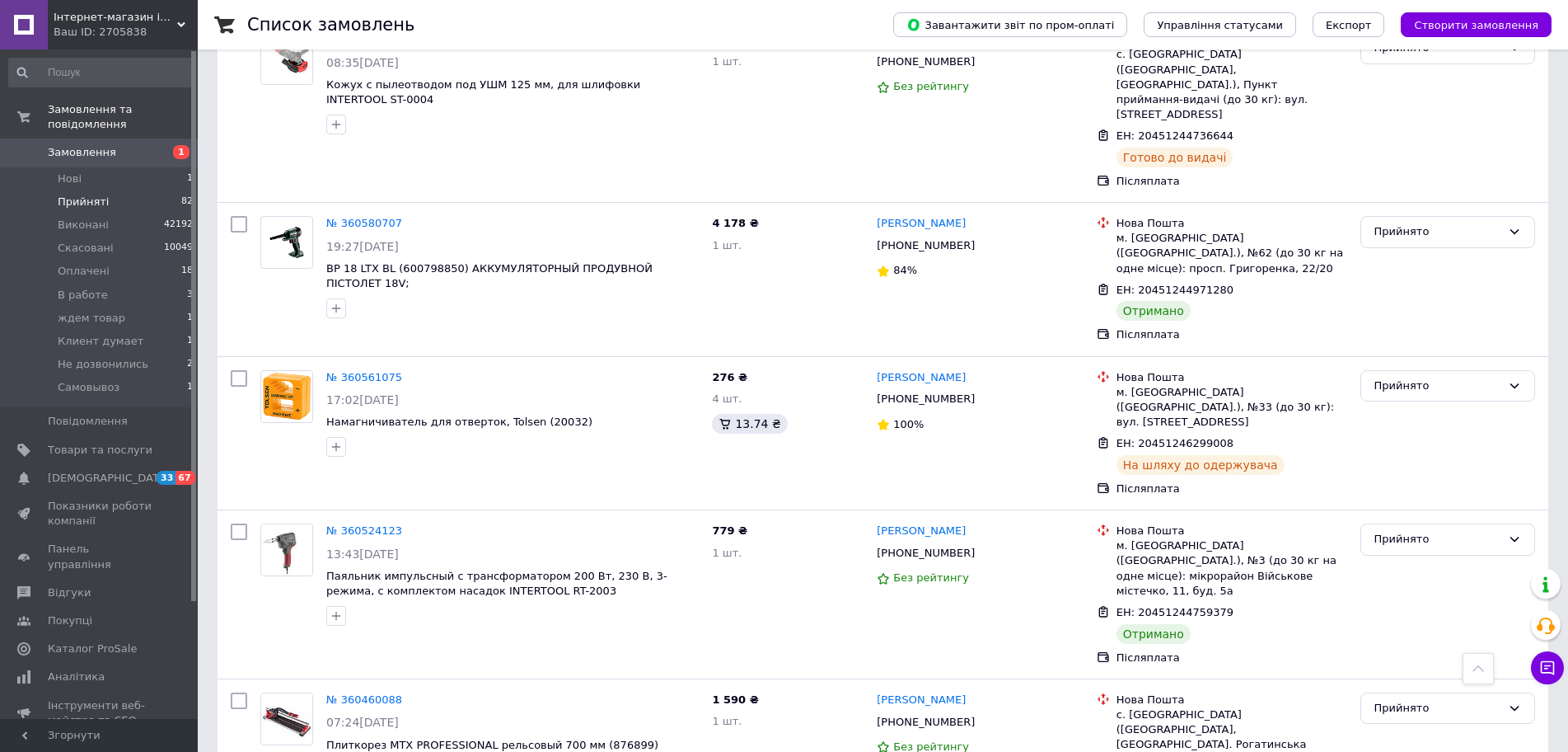
scroll to position [10448, 0]
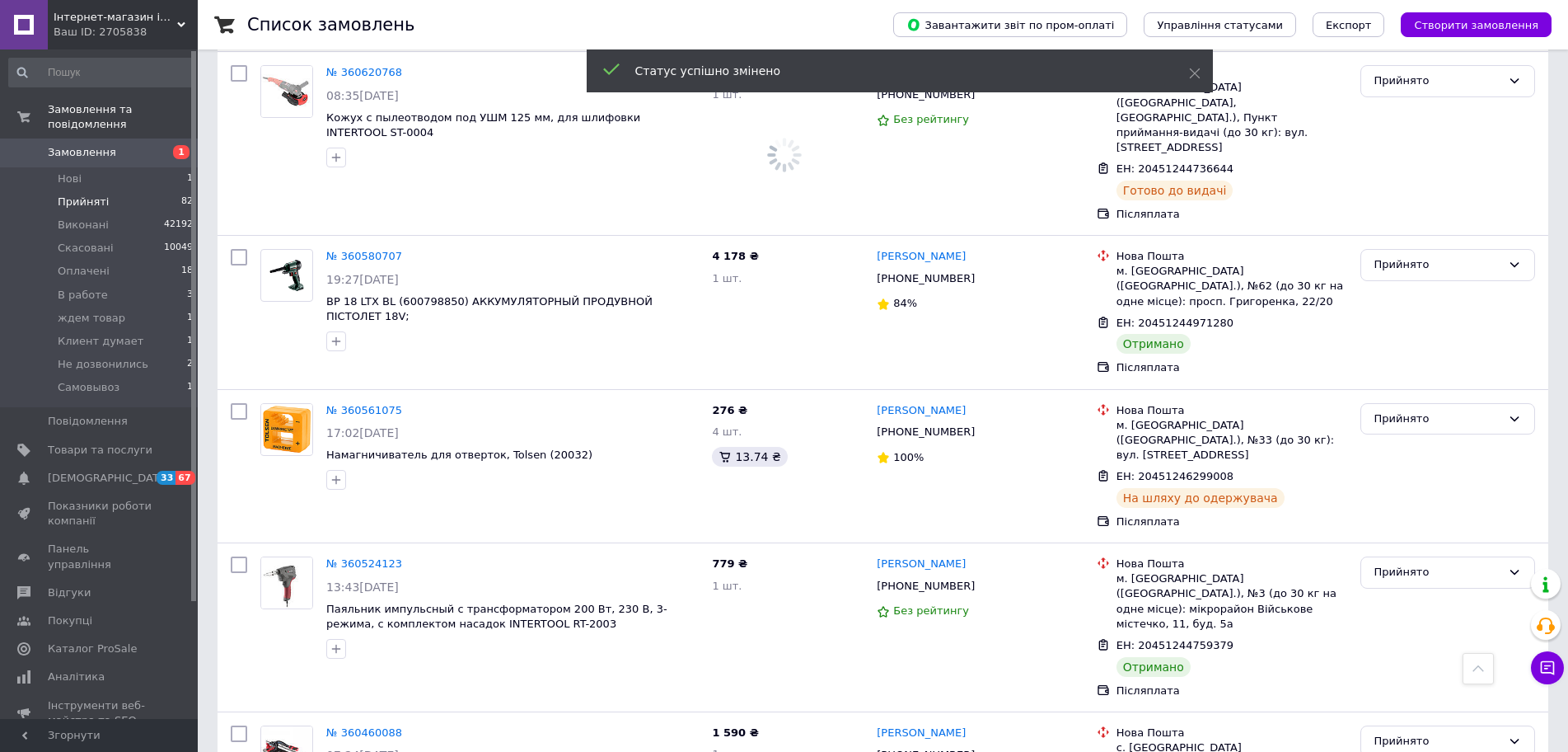
scroll to position [10283, 0]
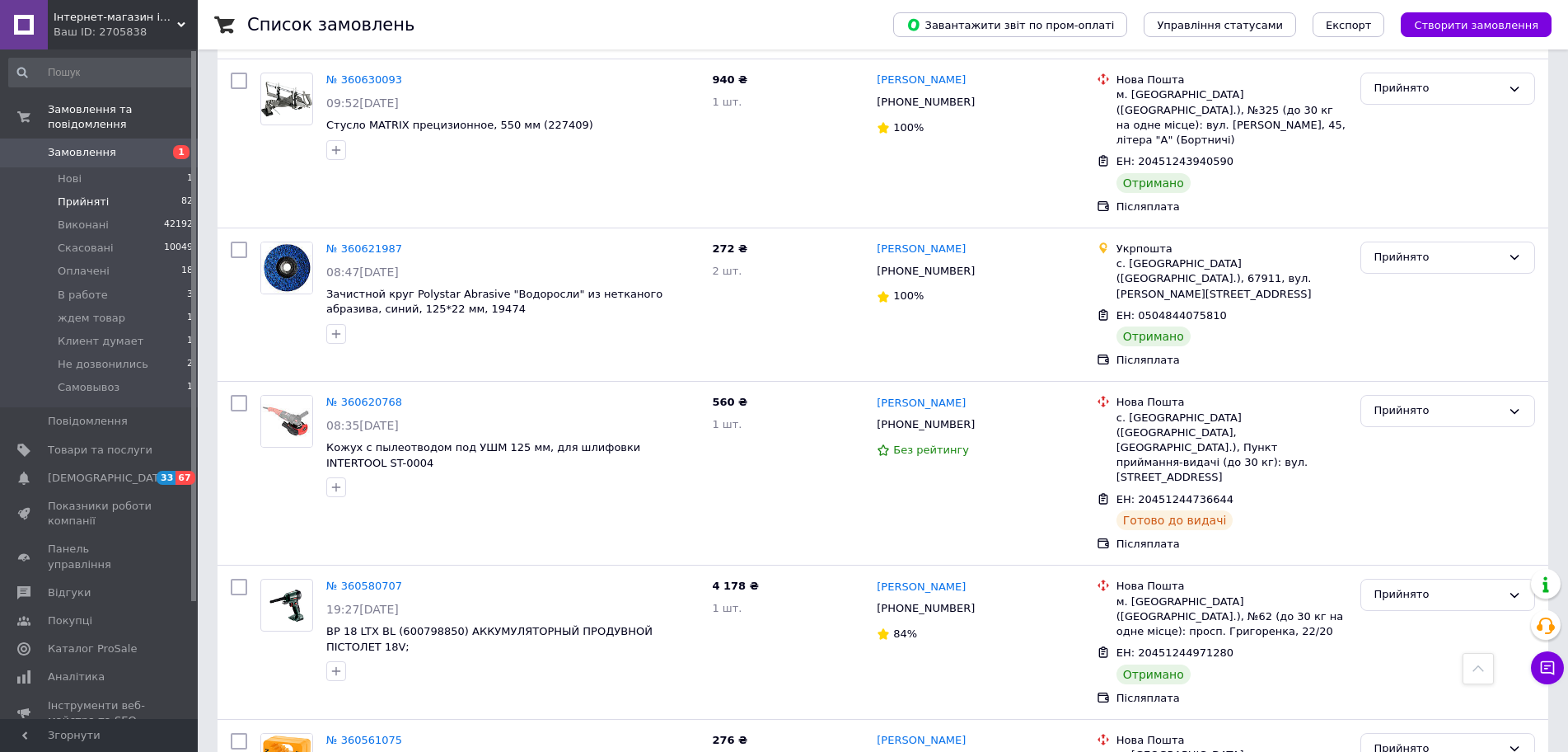
scroll to position [10152, 0]
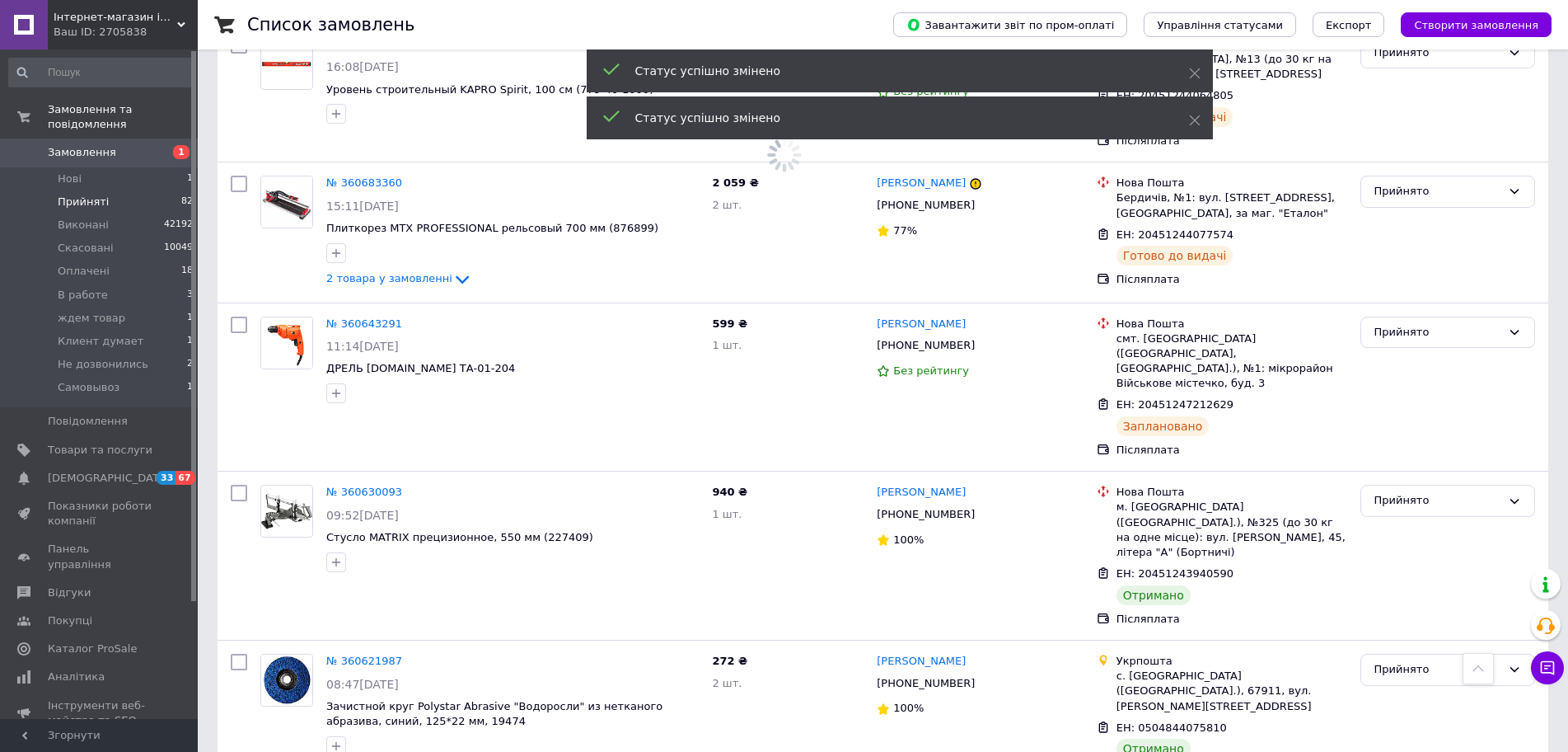
scroll to position [9657, 0]
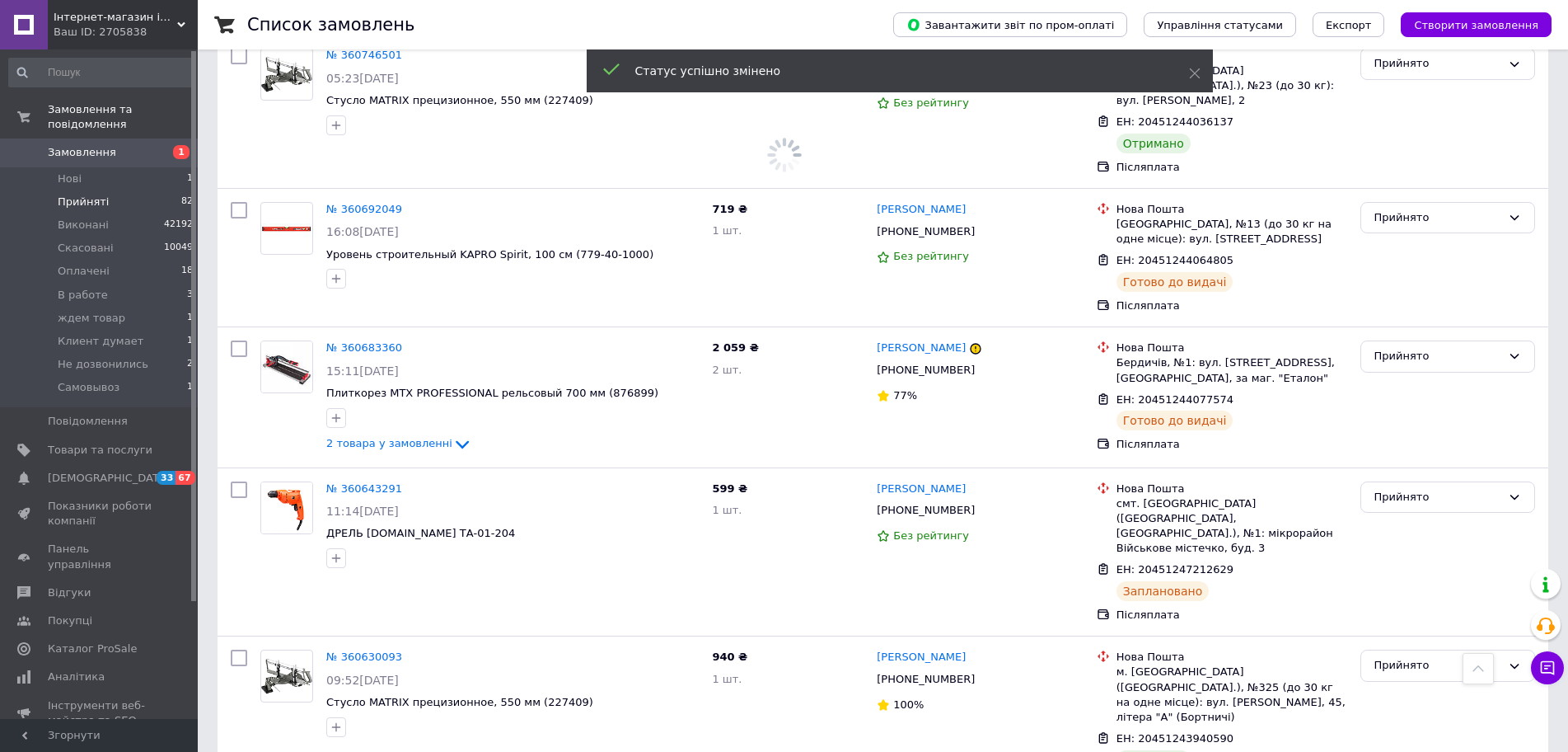
scroll to position [9409, 0]
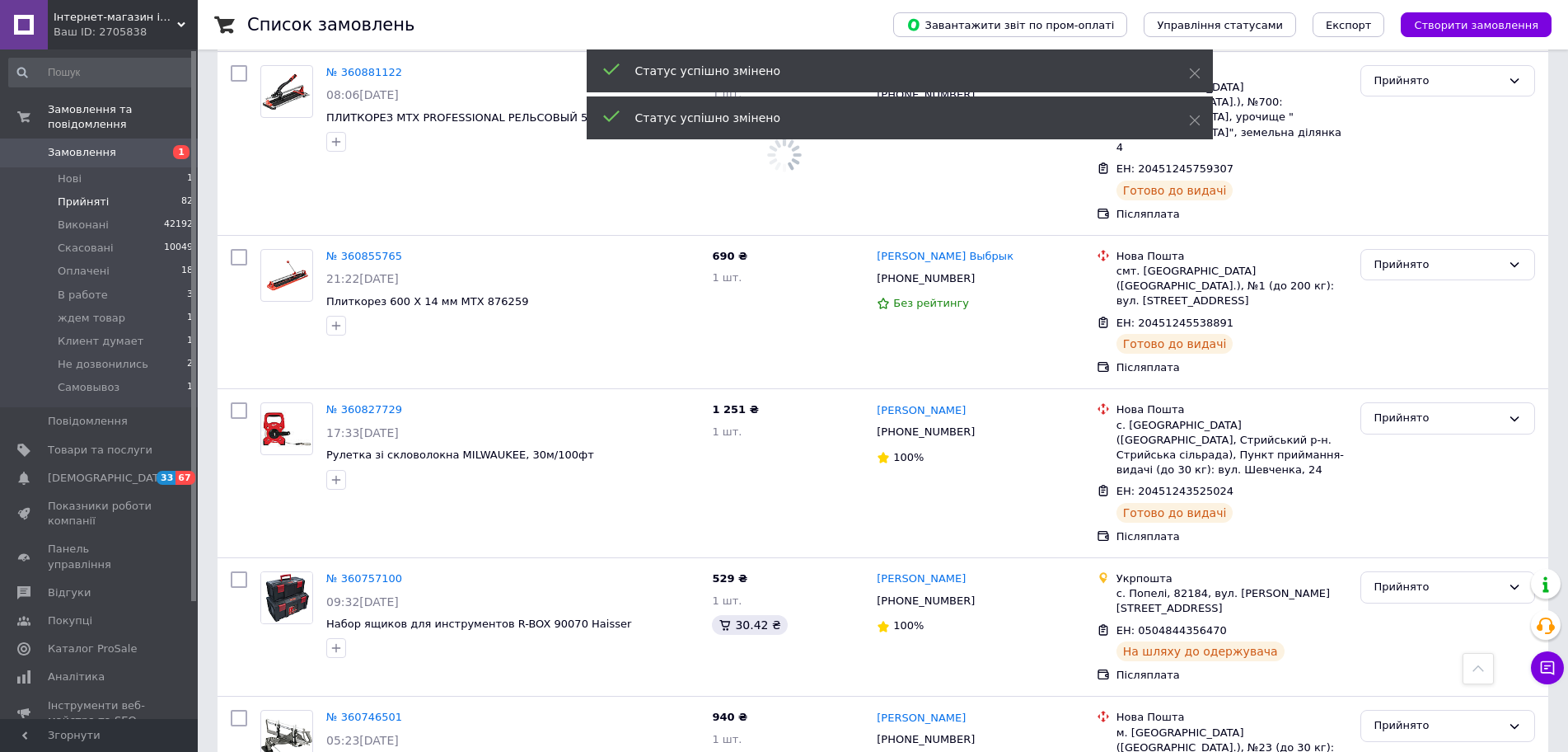
scroll to position [8832, 0]
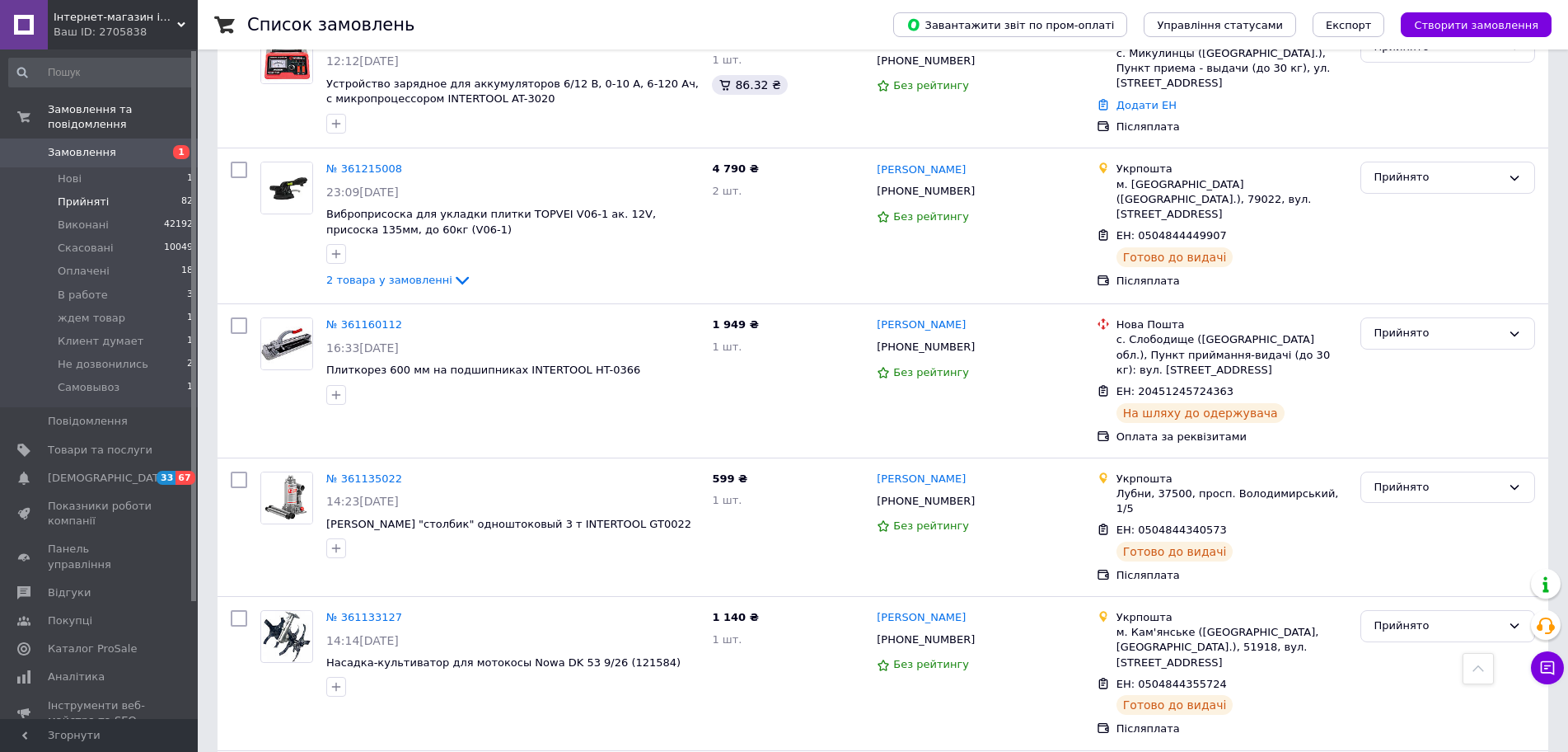
scroll to position [6854, 0]
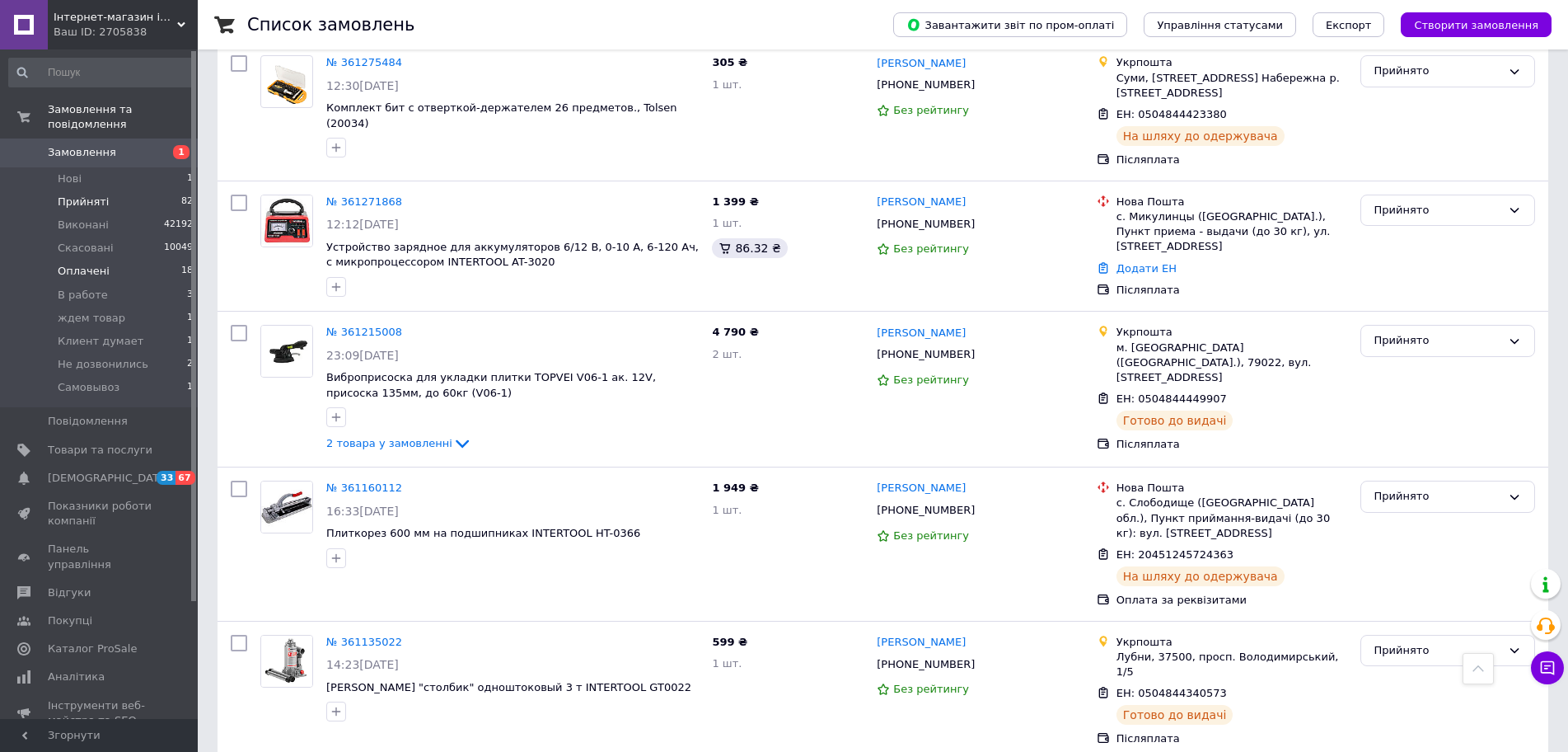
click at [92, 263] on span "Оплачені" at bounding box center [83, 270] width 52 height 15
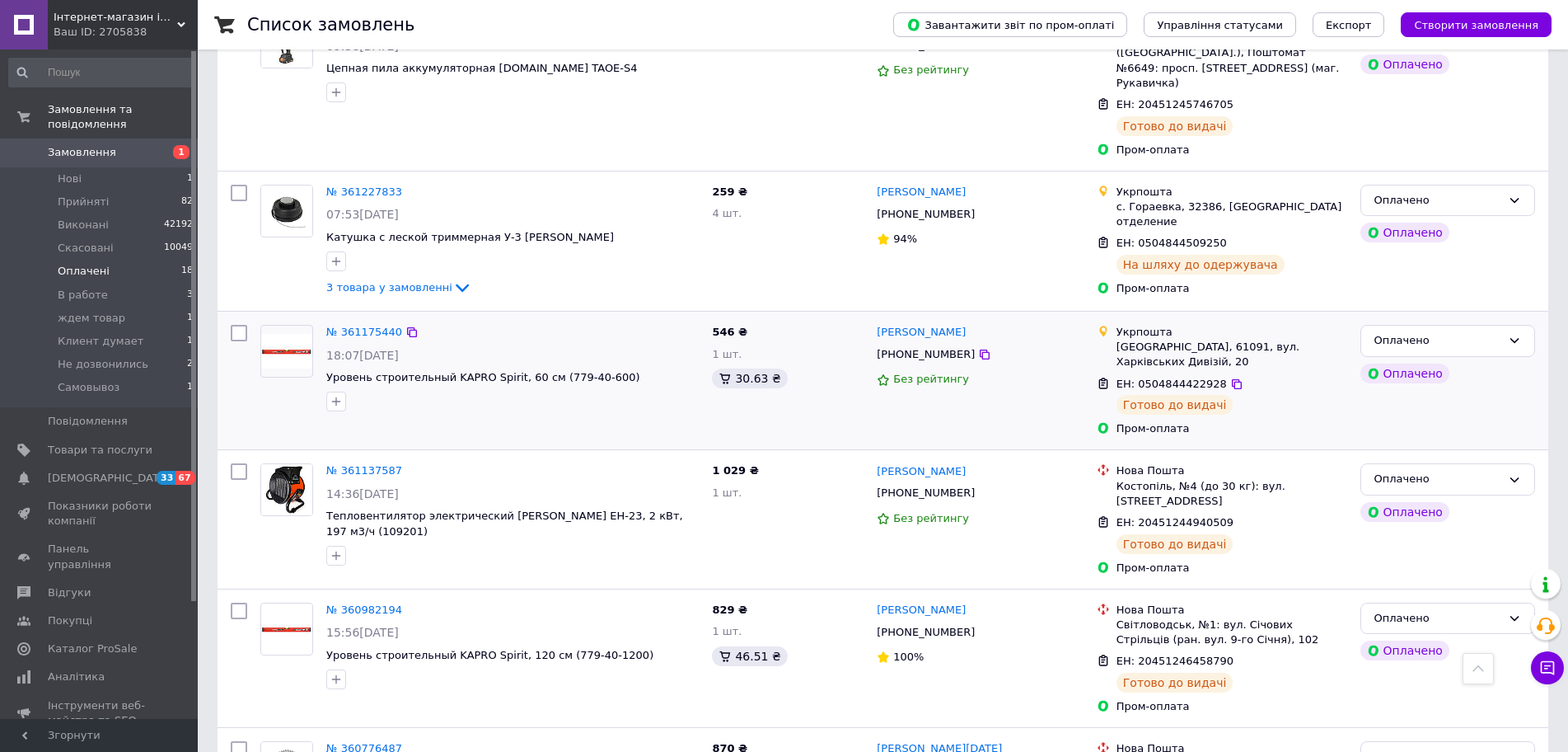
scroll to position [2183, 0]
